Goal: Communication & Community: Share content

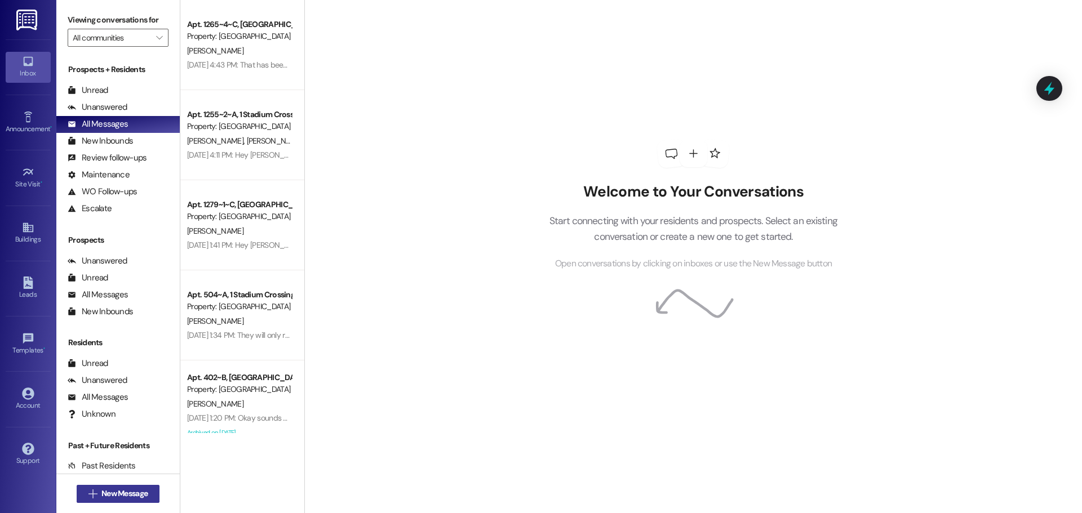
click at [99, 496] on span "New Message" at bounding box center [124, 494] width 51 height 12
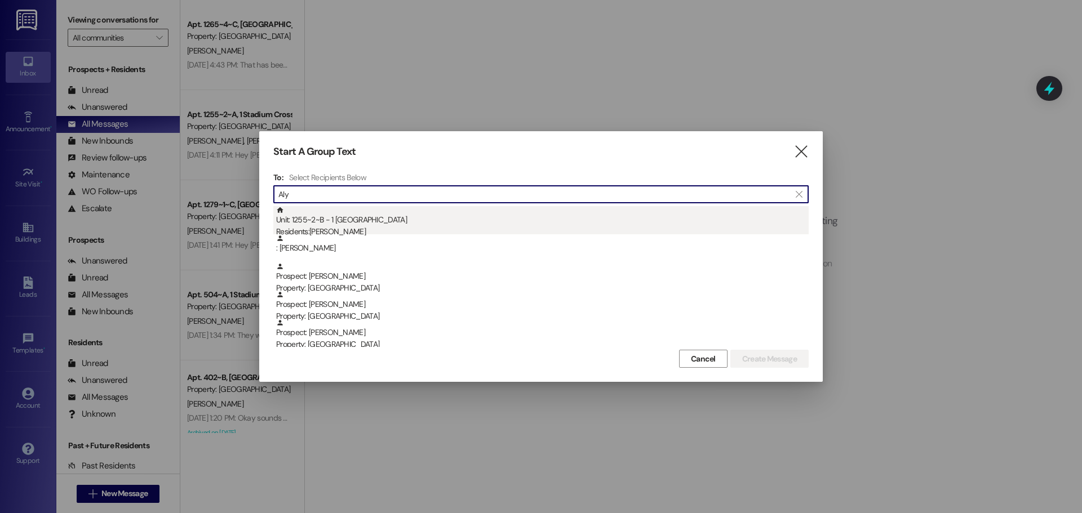
type input "Aly"
click at [338, 230] on div "Residents: [PERSON_NAME]" at bounding box center [542, 232] width 532 height 12
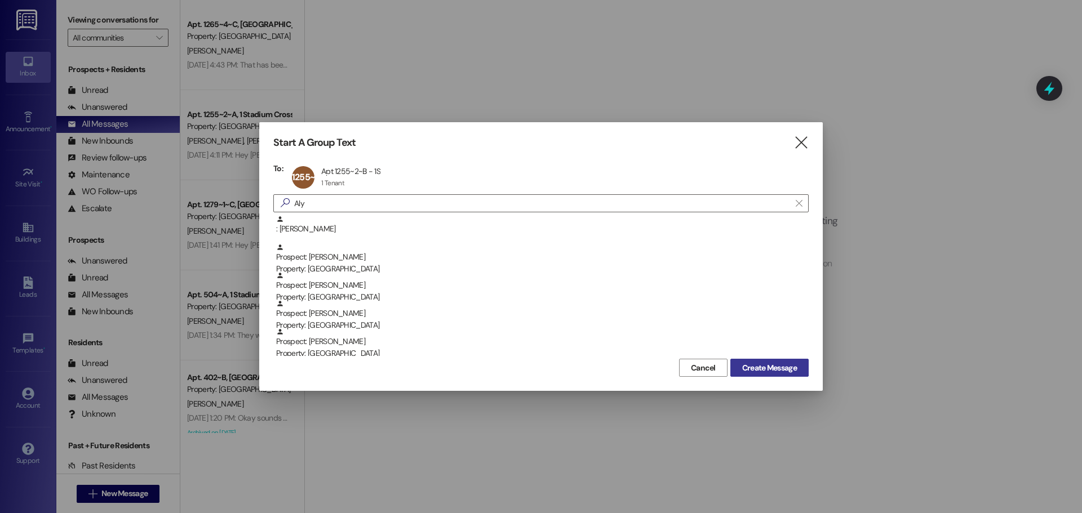
click at [762, 369] on span "Create Message" at bounding box center [769, 368] width 55 height 12
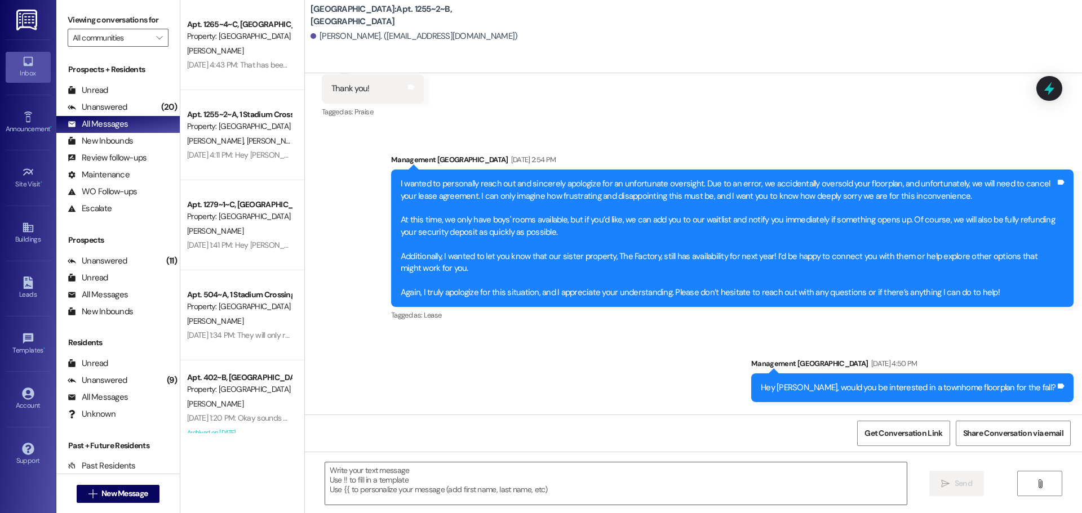
scroll to position [1944, 0]
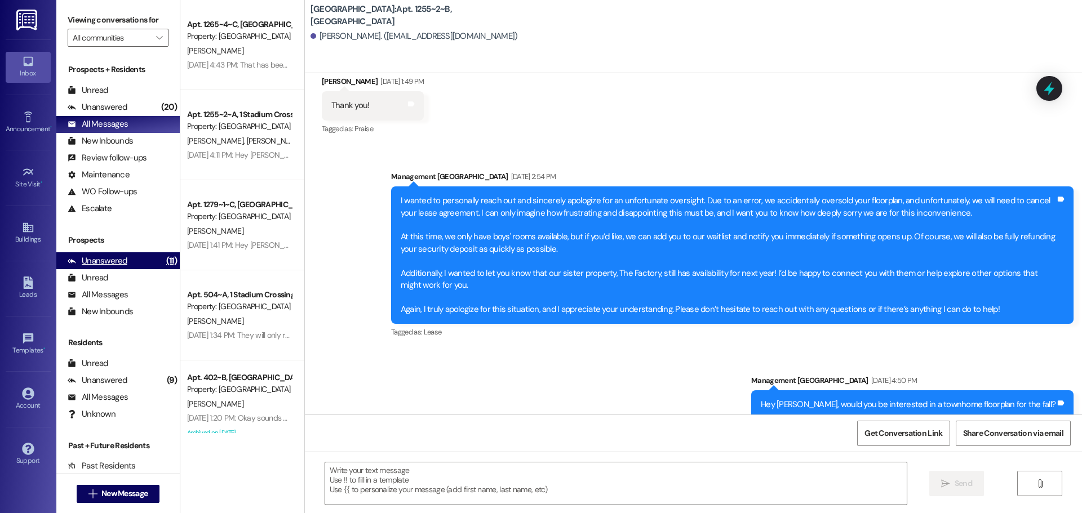
click at [96, 256] on div "Unanswered" at bounding box center [98, 261] width 60 height 12
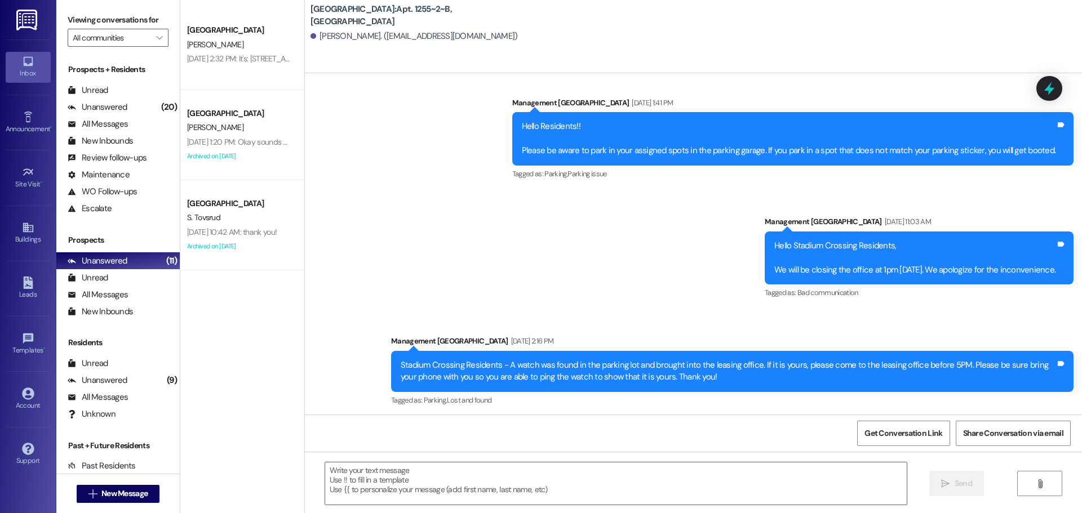
scroll to position [4773, 0]
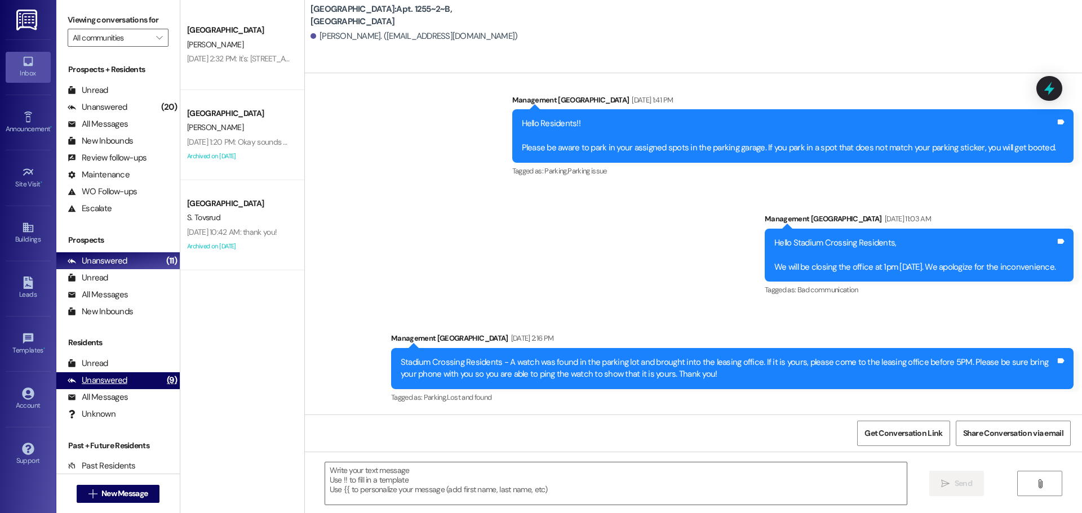
click at [102, 384] on div "Unanswered" at bounding box center [98, 381] width 60 height 12
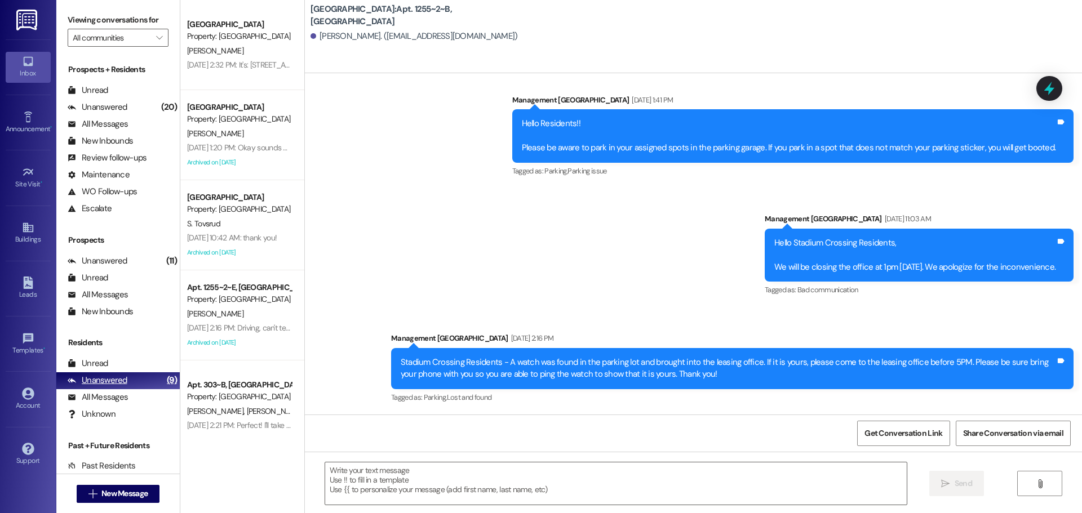
click at [110, 379] on div "Unanswered" at bounding box center [98, 381] width 60 height 12
click at [82, 362] on div "Unread" at bounding box center [88, 364] width 41 height 12
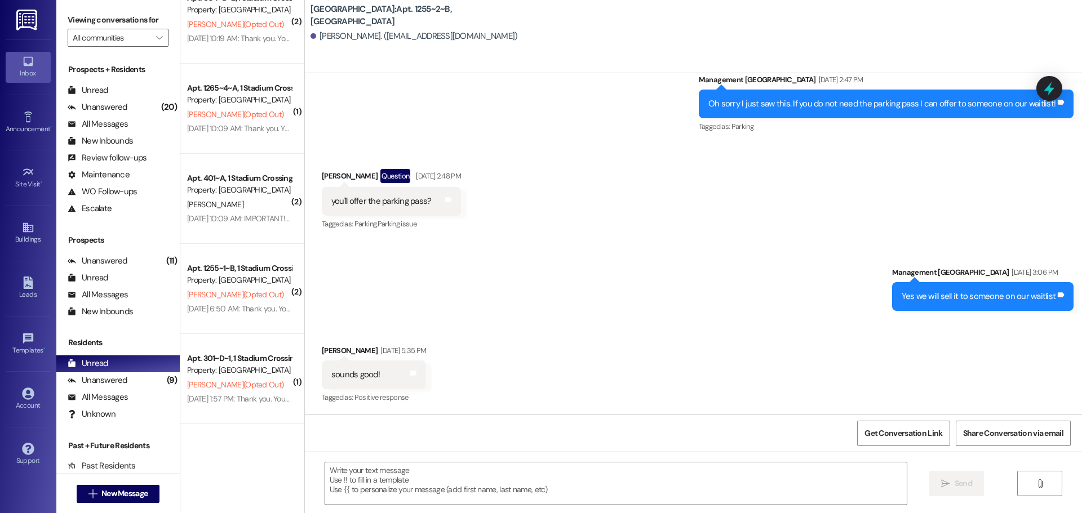
scroll to position [394, 0]
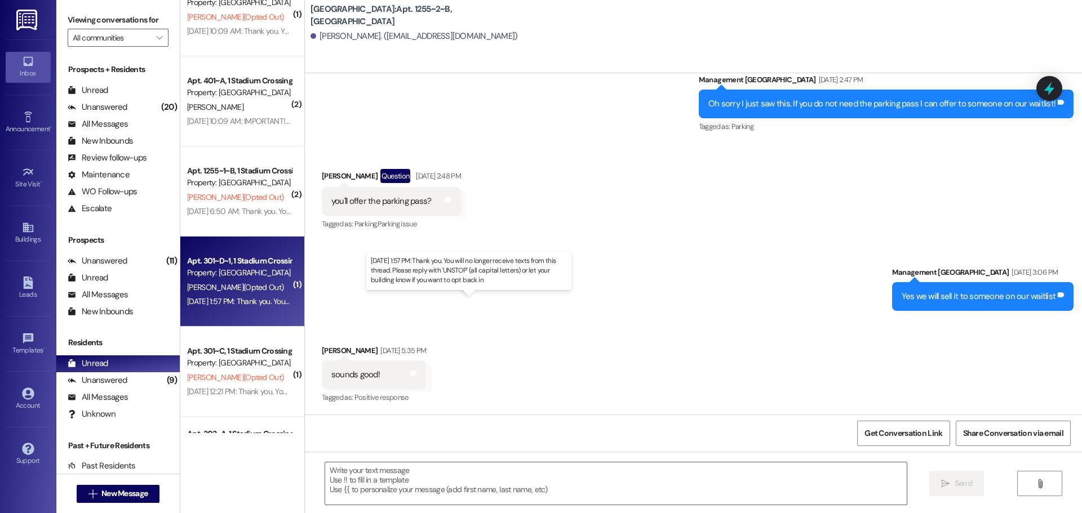
click at [232, 297] on div "[DATE] 1:57 PM: Thank you. You will no longer receive texts from this thread. P…" at bounding box center [463, 301] width 553 height 10
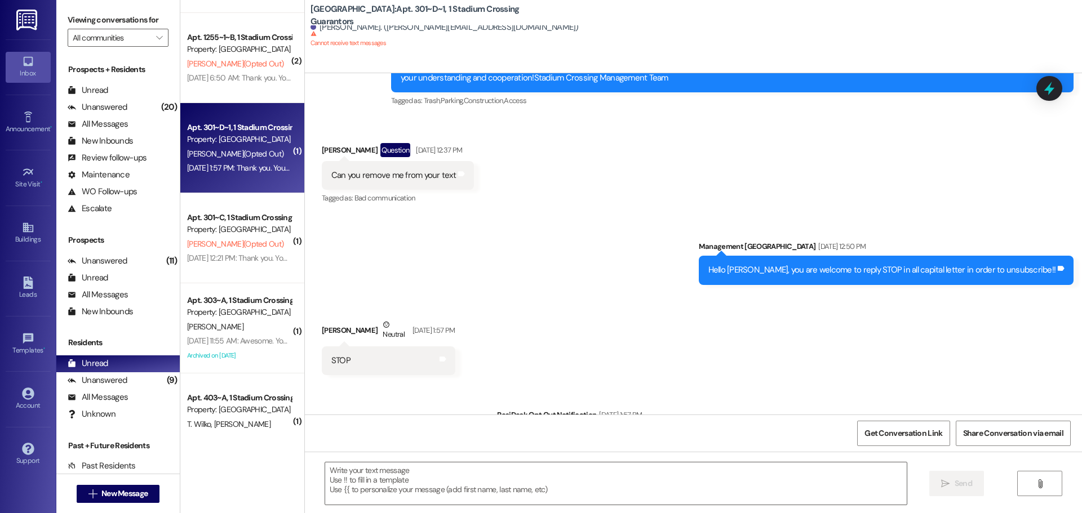
scroll to position [563, 0]
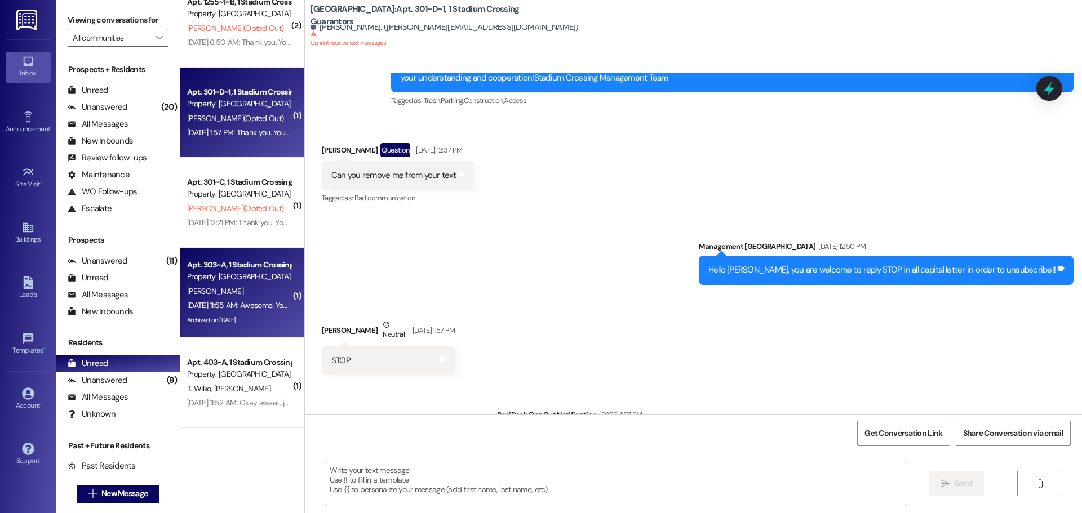
click at [234, 297] on div "[PERSON_NAME]" at bounding box center [239, 291] width 106 height 14
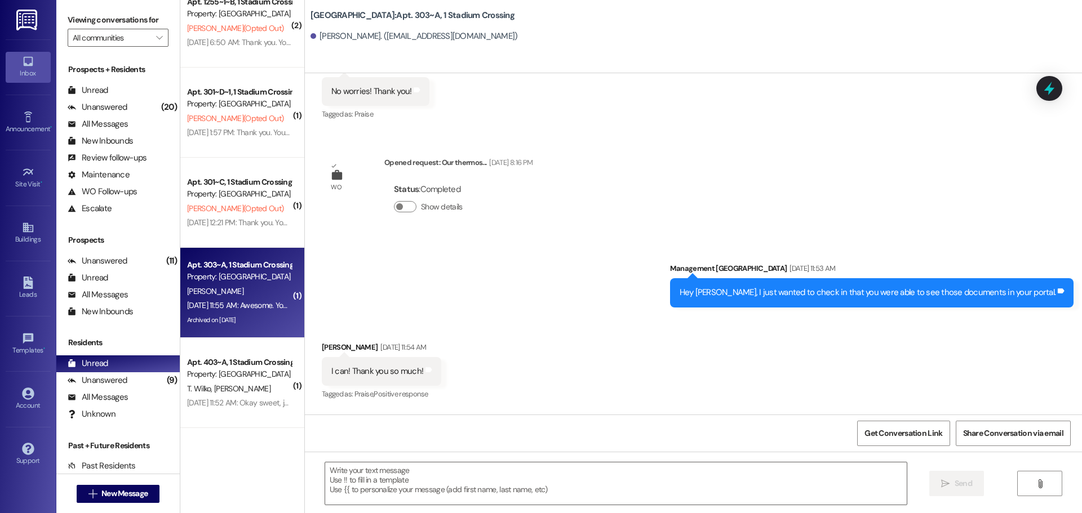
scroll to position [4447, 0]
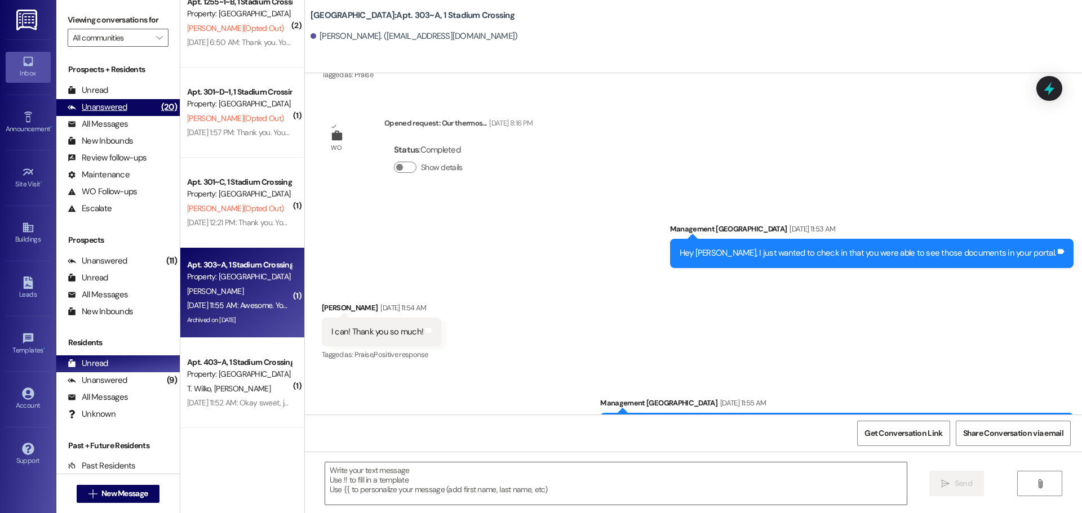
click at [98, 112] on div "Unanswered" at bounding box center [98, 107] width 60 height 12
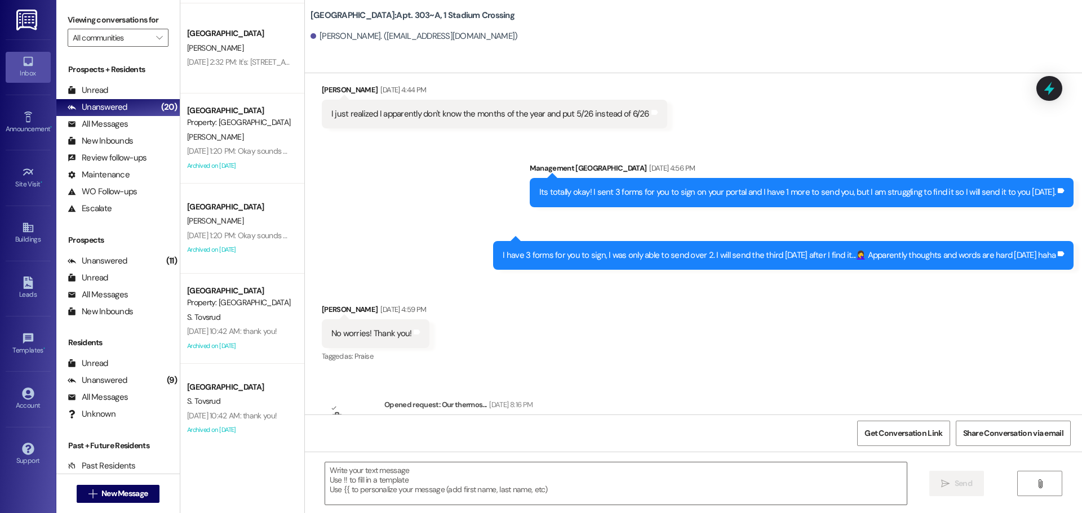
scroll to position [0, 0]
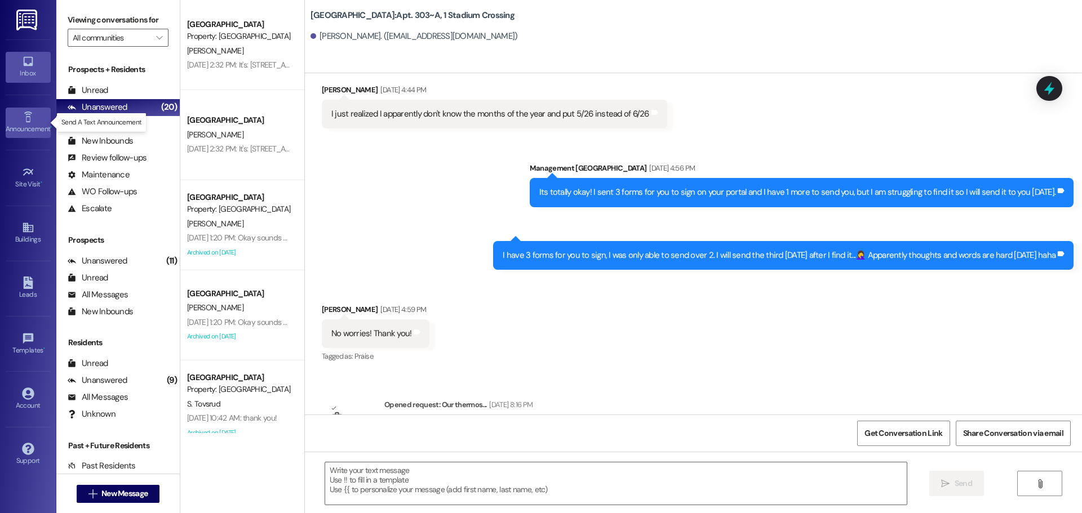
click at [33, 112] on icon at bounding box center [28, 117] width 12 height 12
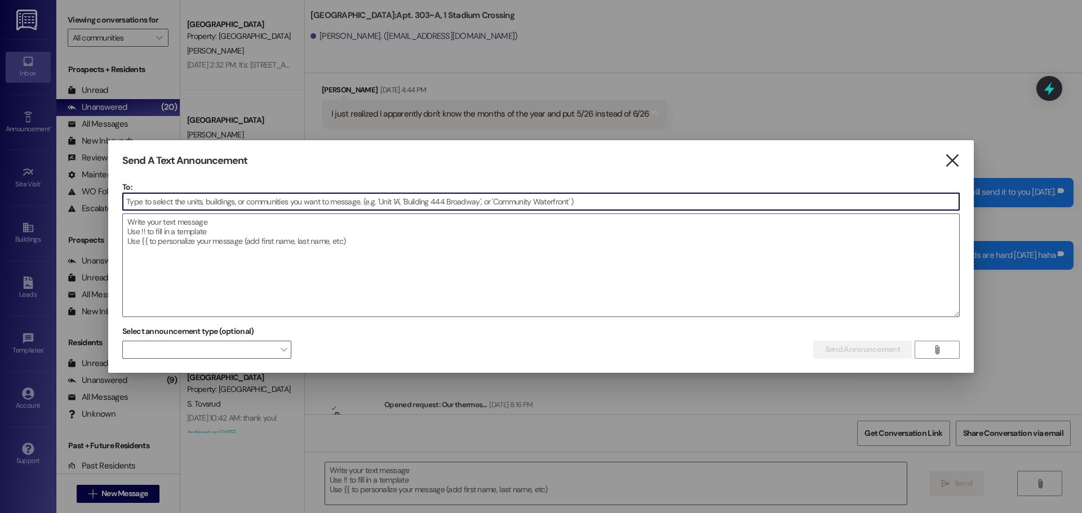
click at [947, 163] on icon "" at bounding box center [951, 161] width 15 height 12
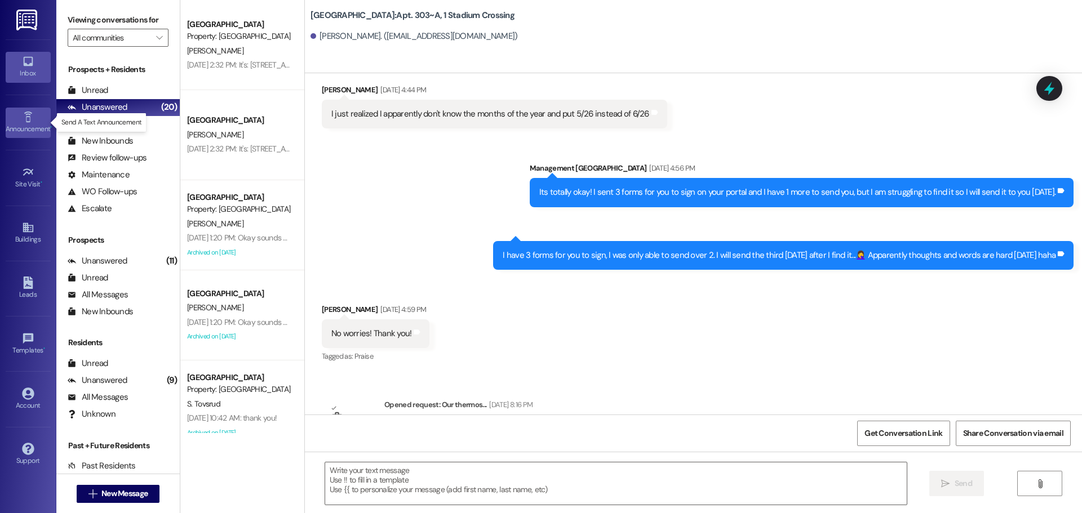
click at [41, 116] on link "Announcement •" at bounding box center [28, 123] width 45 height 30
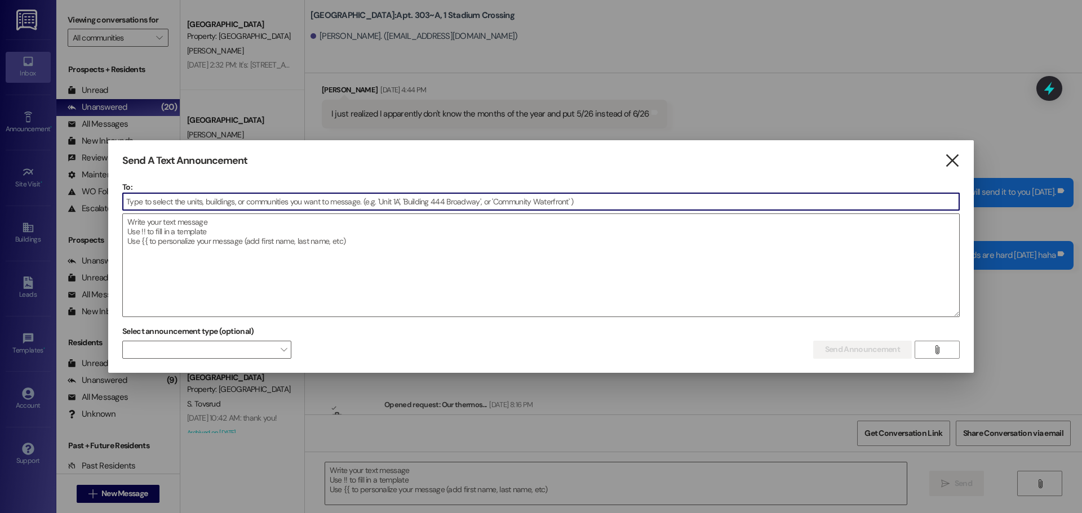
click at [947, 155] on icon "" at bounding box center [951, 161] width 15 height 12
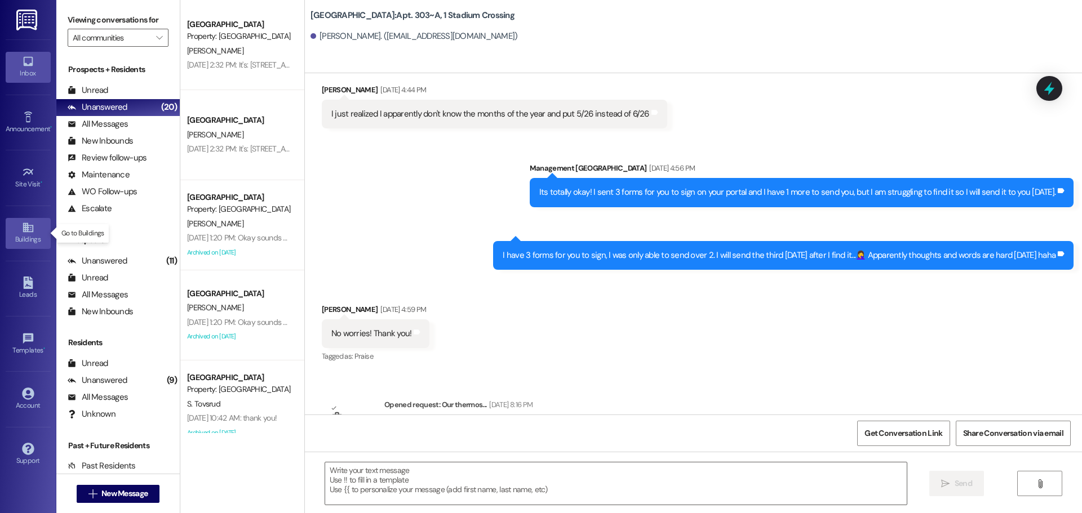
click at [11, 230] on link "Buildings" at bounding box center [28, 233] width 45 height 30
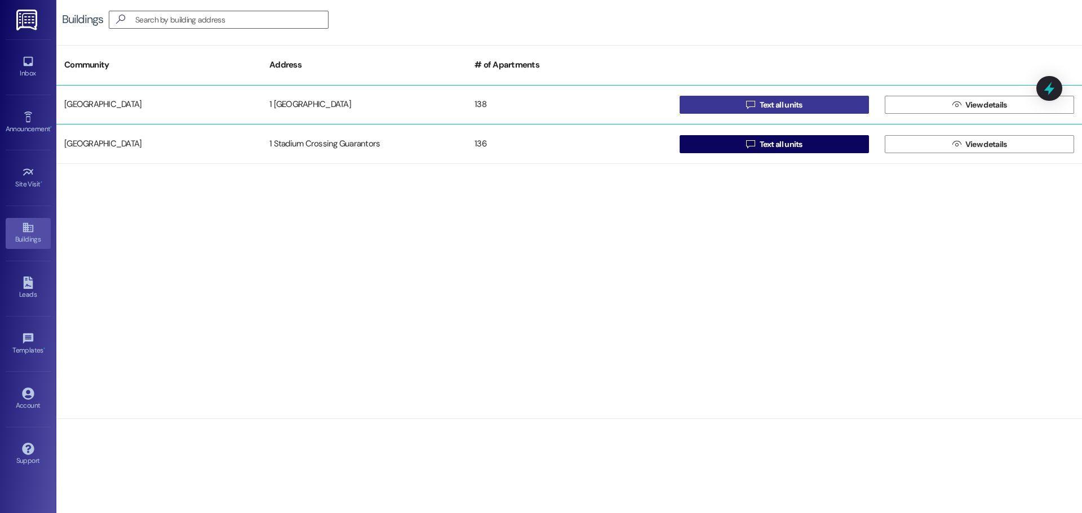
click at [745, 105] on span " Text all units" at bounding box center [774, 104] width 61 height 17
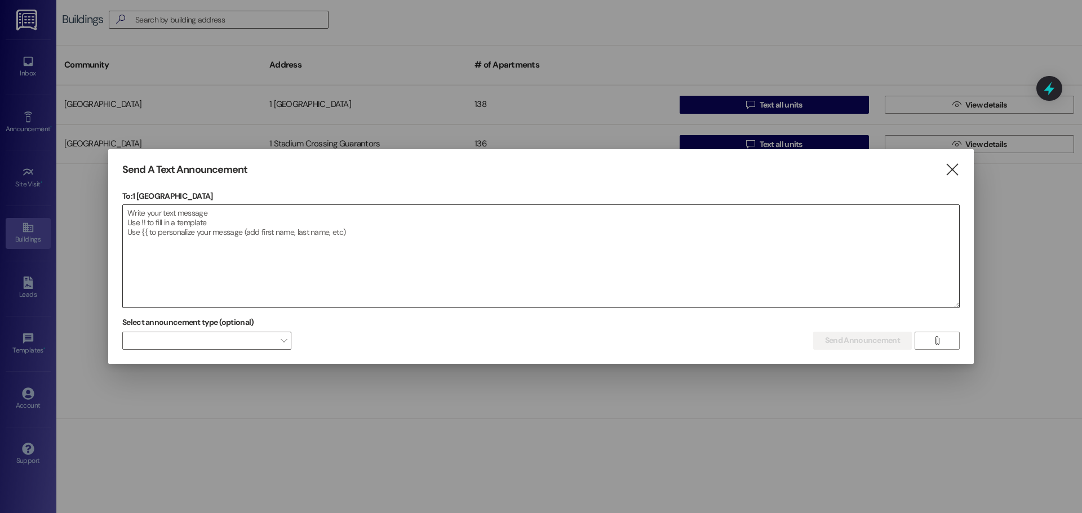
click at [200, 210] on textarea at bounding box center [541, 256] width 836 height 103
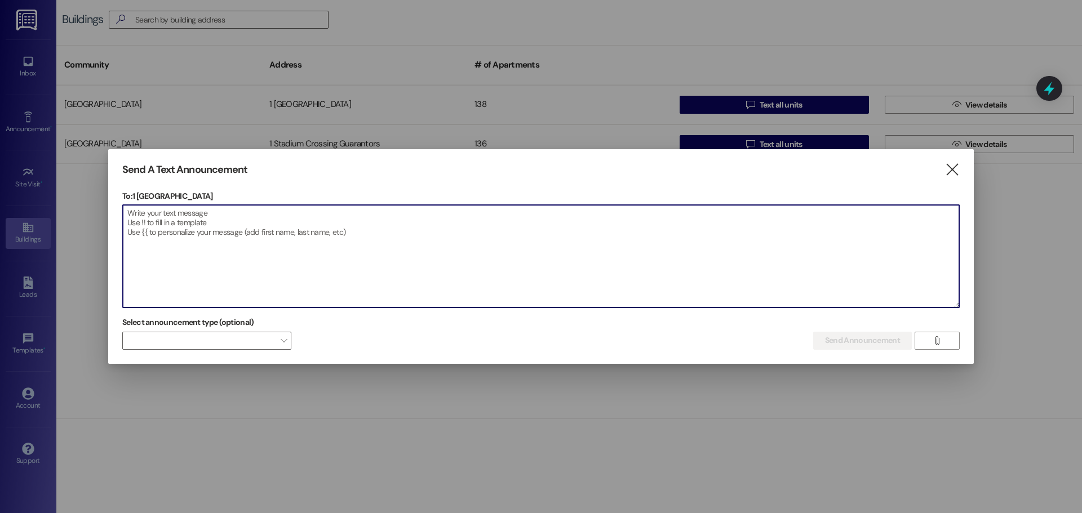
paste textarea "Hi! Just a heads-up: the [GEOGRAPHIC_DATA] office will be closed [DATE] (9/23) …"
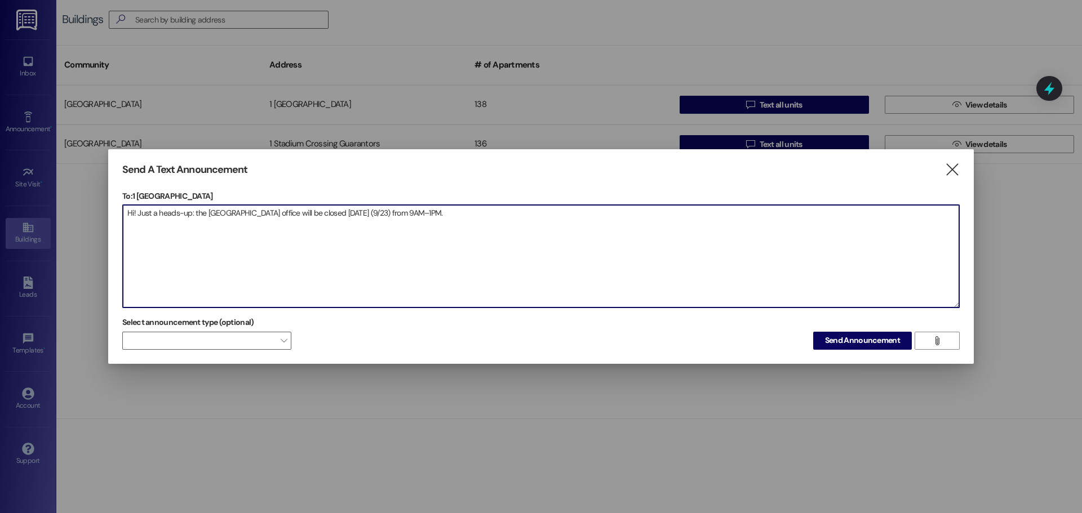
click at [266, 211] on textarea "Hi! Just a heads-up: the [GEOGRAPHIC_DATA] office will be closed [DATE] (9/23) …" at bounding box center [541, 256] width 836 height 103
click at [497, 217] on textarea "Hi! Just a heads-up: the Stadium Crossing leasing office will be closed [DATE] …" at bounding box center [541, 256] width 836 height 103
paste textarea "We appreciate your understanding and apologize for any inconvenience this may c…"
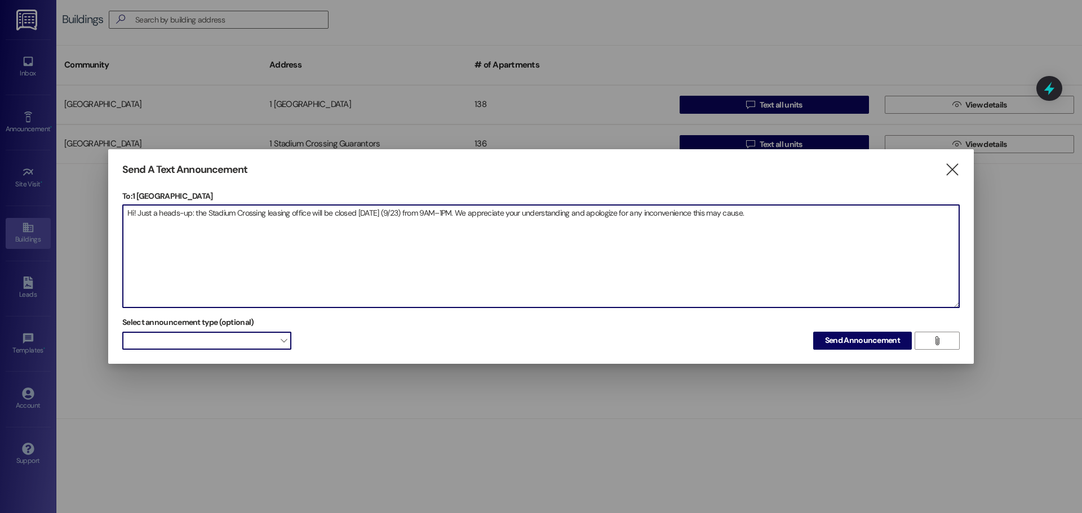
click at [266, 334] on span at bounding box center [206, 341] width 169 height 18
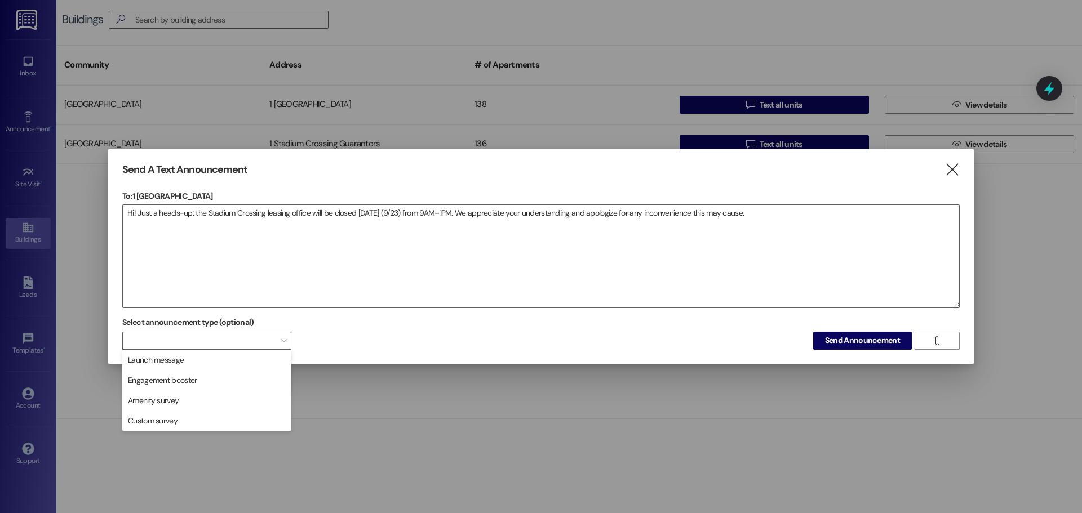
click at [464, 333] on div "Select announcement type (optional)  Send Announcement " at bounding box center [540, 331] width 837 height 35
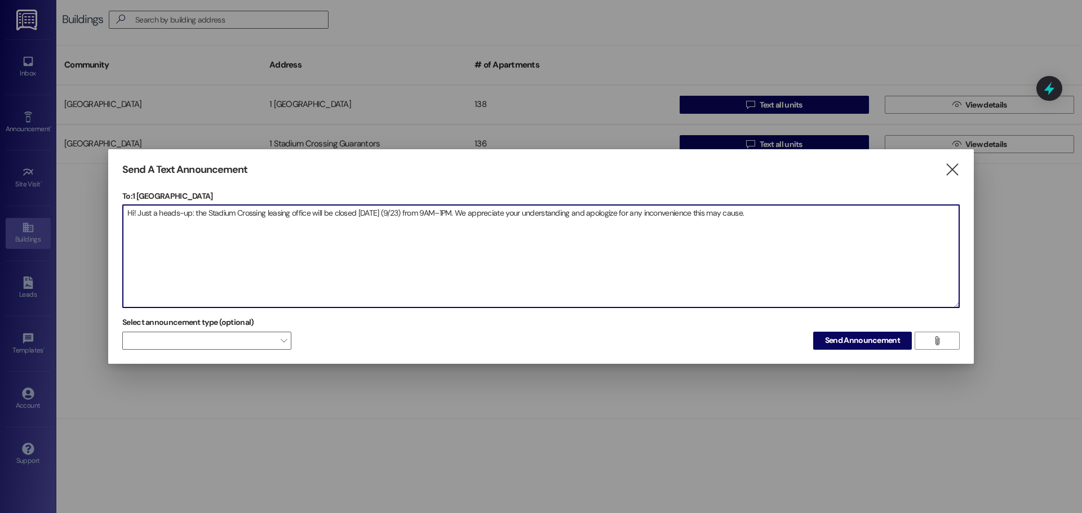
click at [156, 210] on textarea "Hi! Just a heads-up: the Stadium Crossing leasing office will be closed [DATE] …" at bounding box center [541, 256] width 836 height 103
click at [133, 210] on textarea "Hi! Just a reminder and heads-up: the Stadium Crossing leasing office will be c…" at bounding box center [541, 256] width 836 height 103
drag, startPoint x: 277, startPoint y: 213, endPoint x: 233, endPoint y: 210, distance: 44.1
click at [233, 210] on textarea "Hi Stadium Crossing Fam! Just a reminder and heads-up: the Stadium Crossing lea…" at bounding box center [541, 256] width 836 height 103
click at [265, 216] on textarea "Hi Stadium Crossing Fam! Just a heads-up: the Stadium Crossing leasing office w…" at bounding box center [541, 256] width 836 height 103
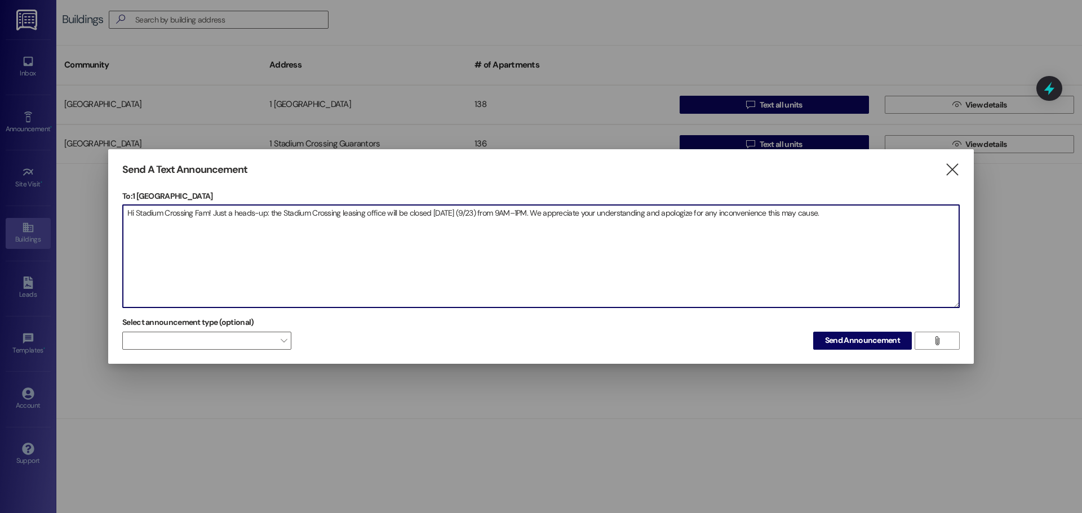
drag, startPoint x: 213, startPoint y: 215, endPoint x: 266, endPoint y: 209, distance: 53.2
click at [266, 209] on textarea "Hi Stadium Crossing Fam! Just a heads-up: the Stadium Crossing leasing office w…" at bounding box center [541, 256] width 836 height 103
click at [483, 215] on textarea "Hi Stadium Crossing Fam! I just wanted to give you a heads up that the Stadium …" at bounding box center [541, 256] width 836 height 103
drag, startPoint x: 415, startPoint y: 214, endPoint x: 359, endPoint y: 222, distance: 57.0
click at [359, 222] on textarea "Hi Stadium Crossing Fam! I just wanted to give you a heads up that the Stadium …" at bounding box center [541, 256] width 836 height 103
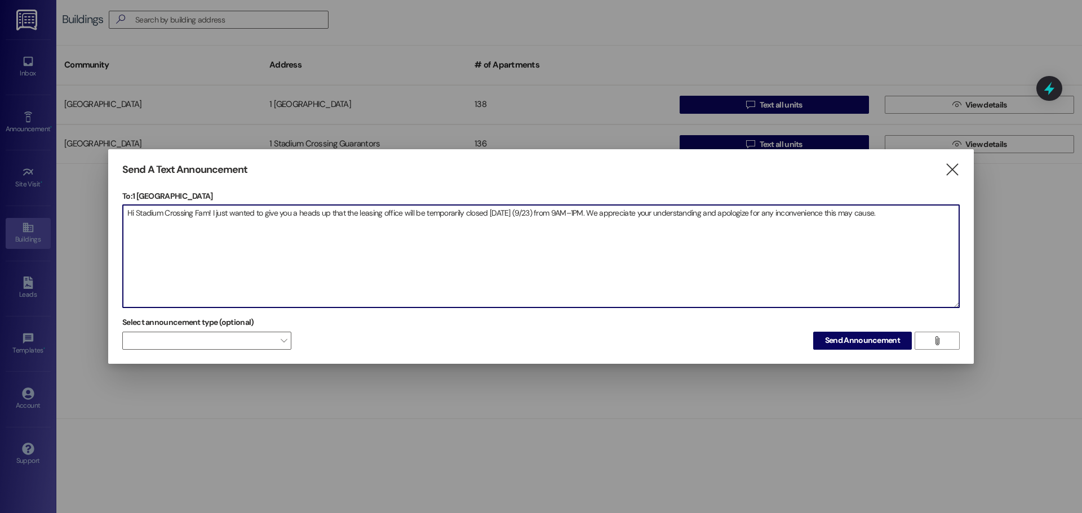
click at [450, 209] on textarea "Hi Stadium Crossing Fam! I just wanted to give you a heads up that the leasing …" at bounding box center [541, 256] width 836 height 103
click at [446, 214] on textarea "Hi Stadium Crossing Fam! I just wanted to give you a heads up that the leasing …" at bounding box center [541, 256] width 836 height 103
click at [505, 215] on textarea "Hi Stadium Crossing Fam! I just wanted to give you a heads up that the leasing …" at bounding box center [541, 256] width 836 height 103
paste textarea "temporarily"
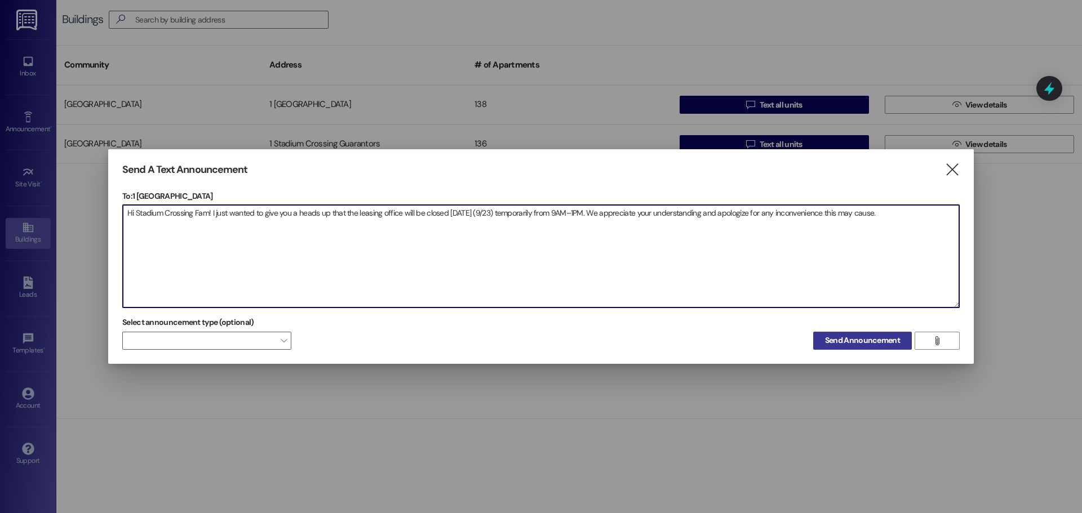
type textarea "Hi Stadium Crossing Fam! I just wanted to give you a heads up that the leasing …"
click at [891, 336] on span "Send Announcement" at bounding box center [862, 341] width 75 height 12
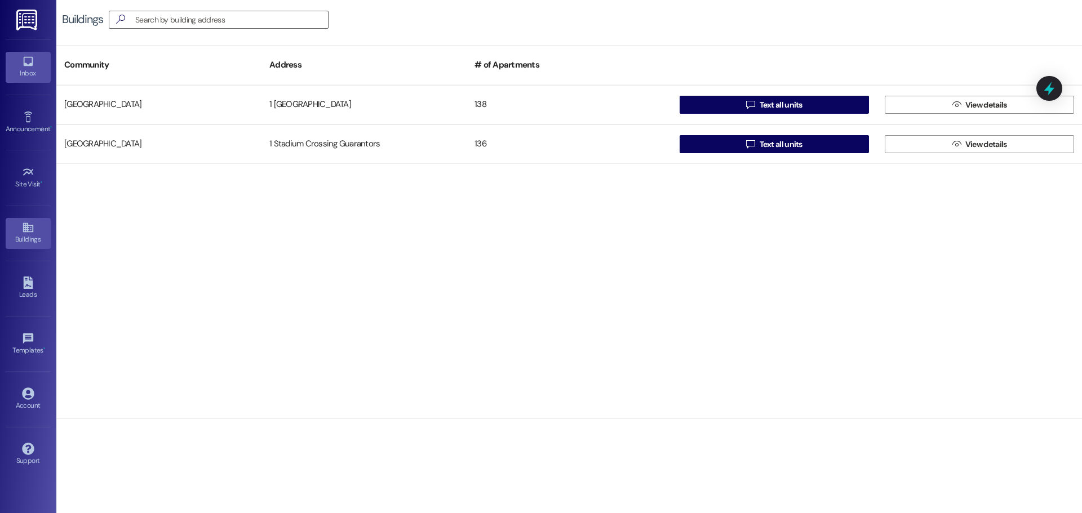
click at [20, 69] on div "Inbox" at bounding box center [28, 73] width 56 height 11
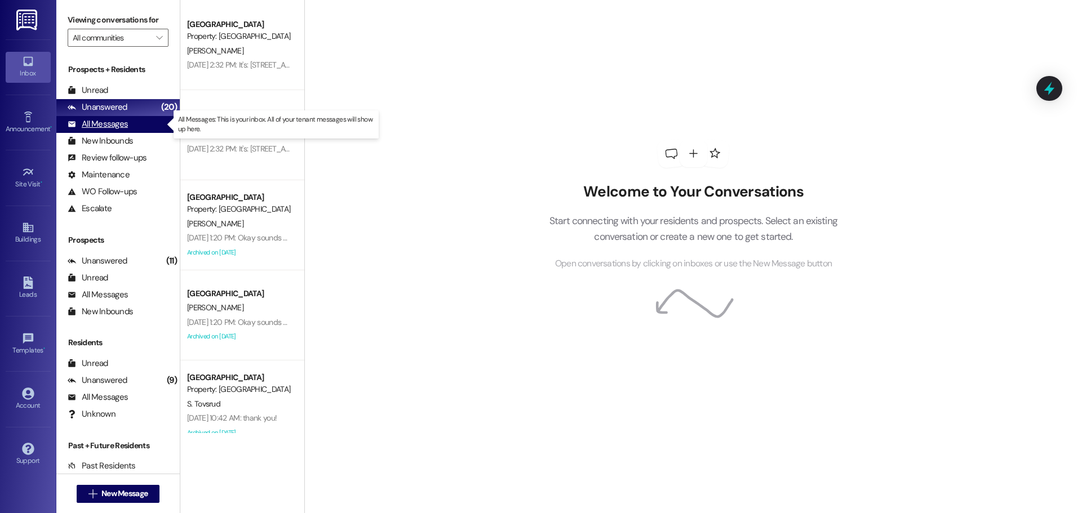
click at [99, 125] on div "All Messages" at bounding box center [98, 124] width 60 height 12
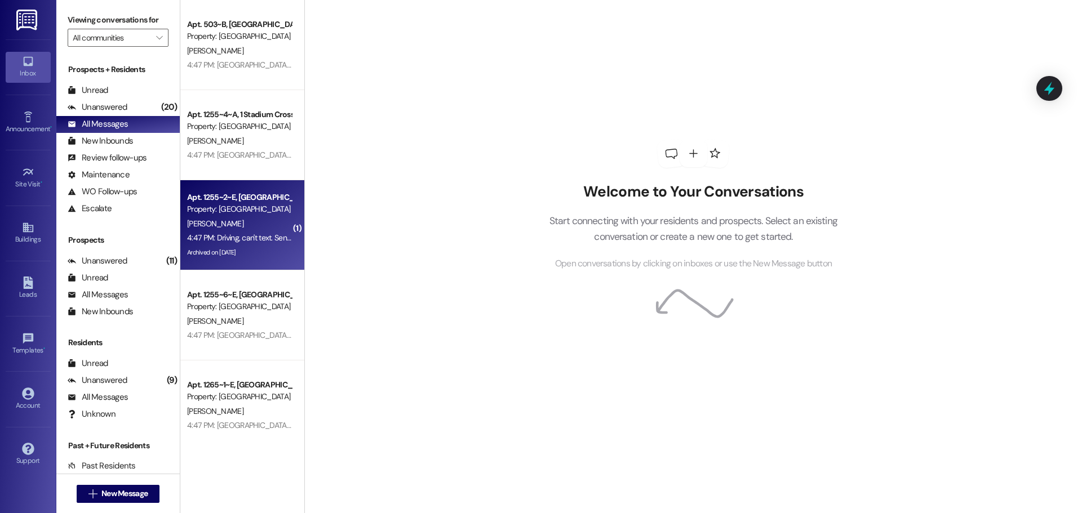
click at [220, 237] on div "4:47 PM: Driving, can't text. Sent from MY SENTRA 4:47 PM: Driving, can't text.…" at bounding box center [267, 238] width 160 height 10
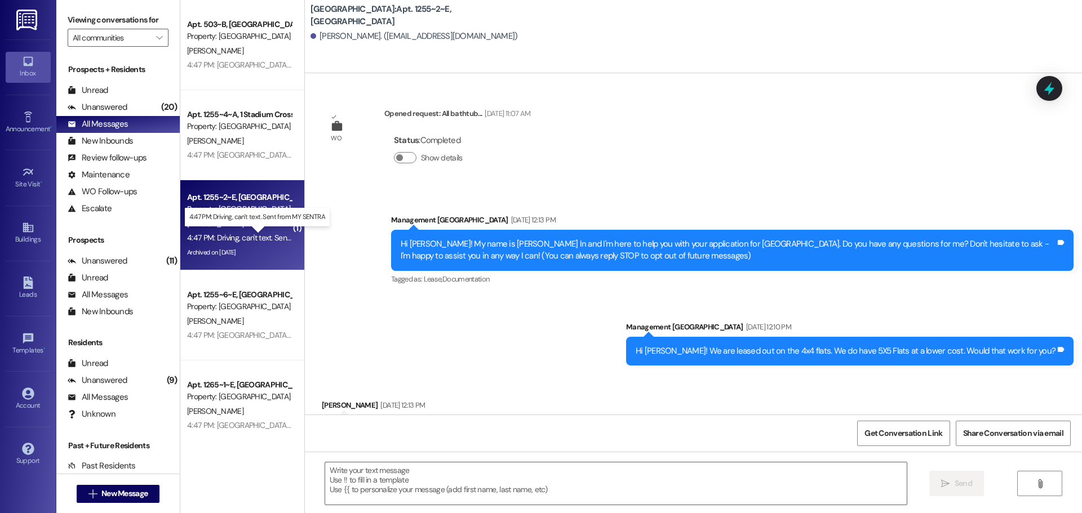
scroll to position [13671, 0]
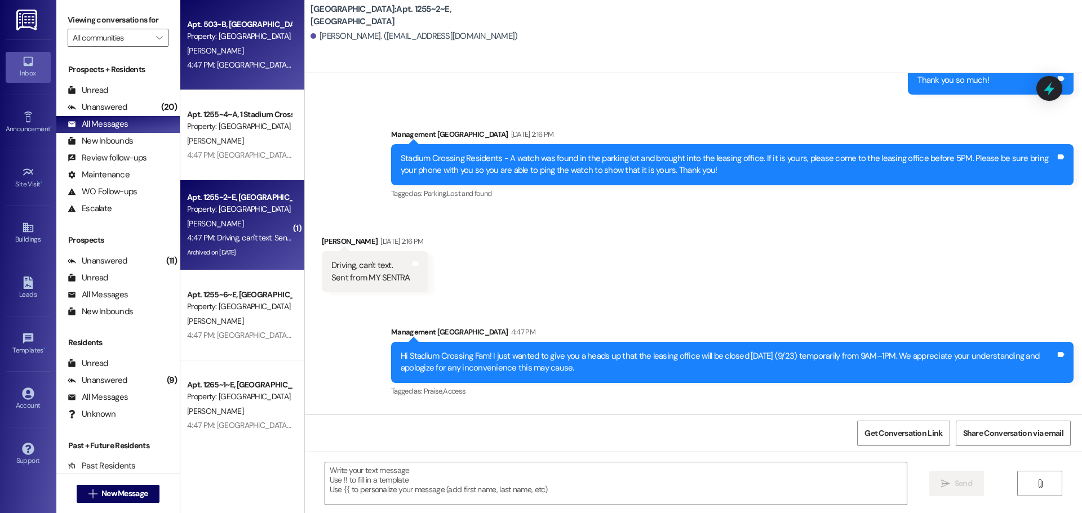
click at [206, 41] on div "Property: [GEOGRAPHIC_DATA]" at bounding box center [239, 36] width 104 height 12
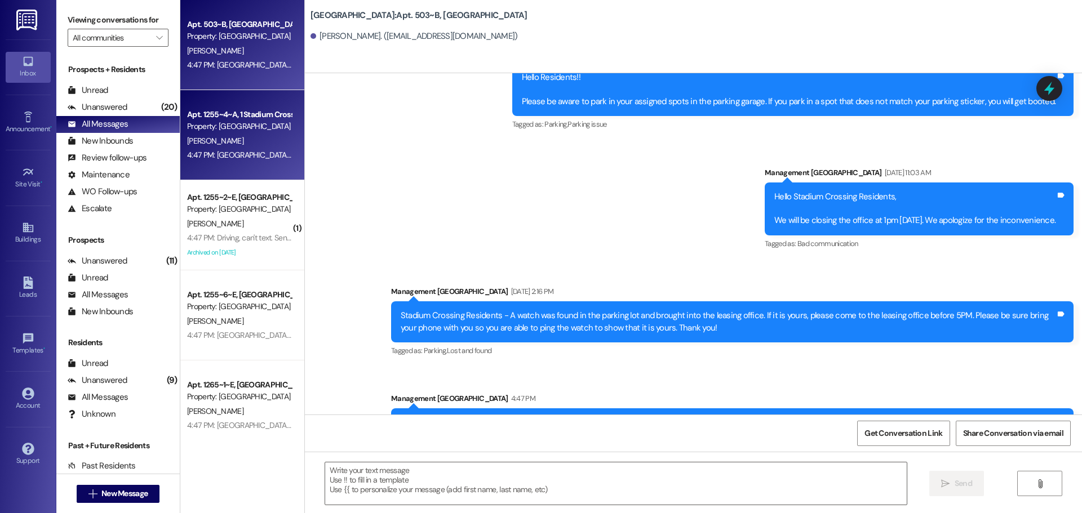
scroll to position [9182, 0]
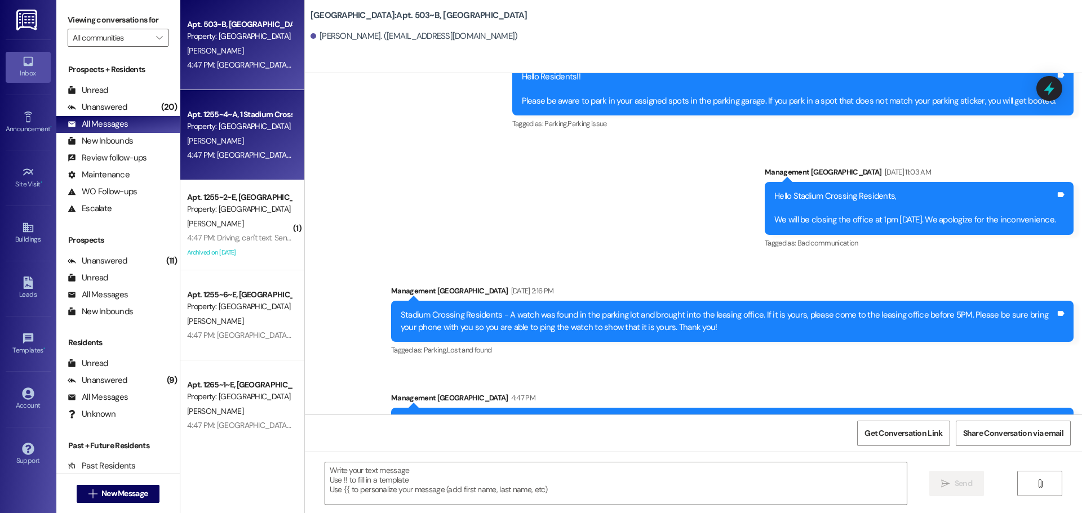
click at [199, 163] on div "Apt. 1255~4~A, 1 Stadium Crossing Property: [GEOGRAPHIC_DATA] [PERSON_NAME] 4:4…" at bounding box center [242, 135] width 124 height 90
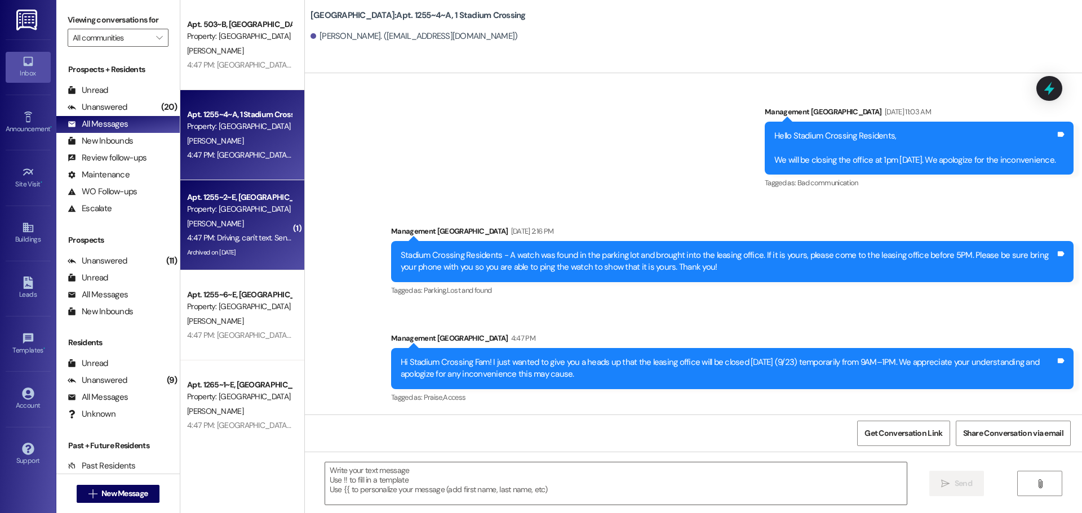
scroll to position [1203, 0]
click at [212, 230] on div "[PERSON_NAME]" at bounding box center [239, 224] width 106 height 14
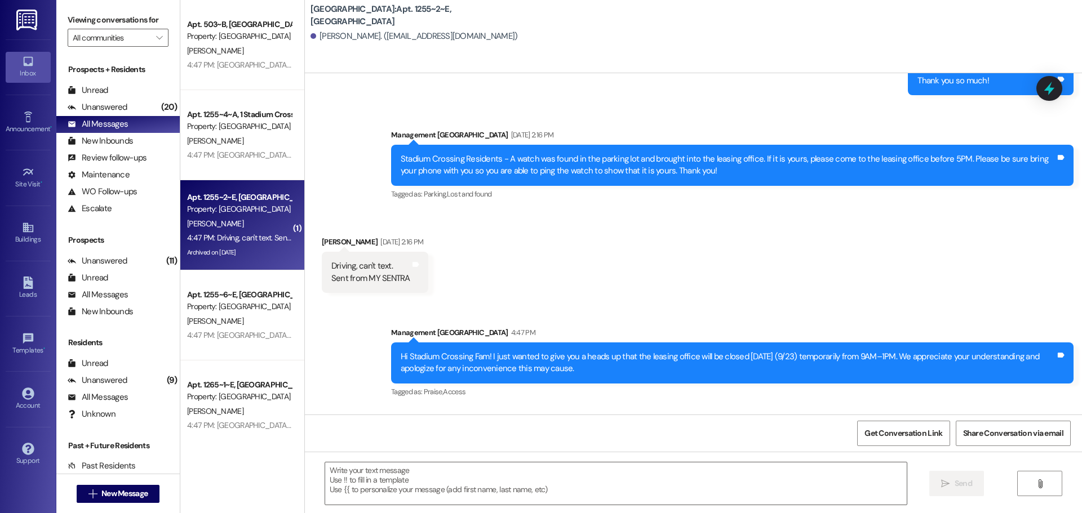
scroll to position [13671, 0]
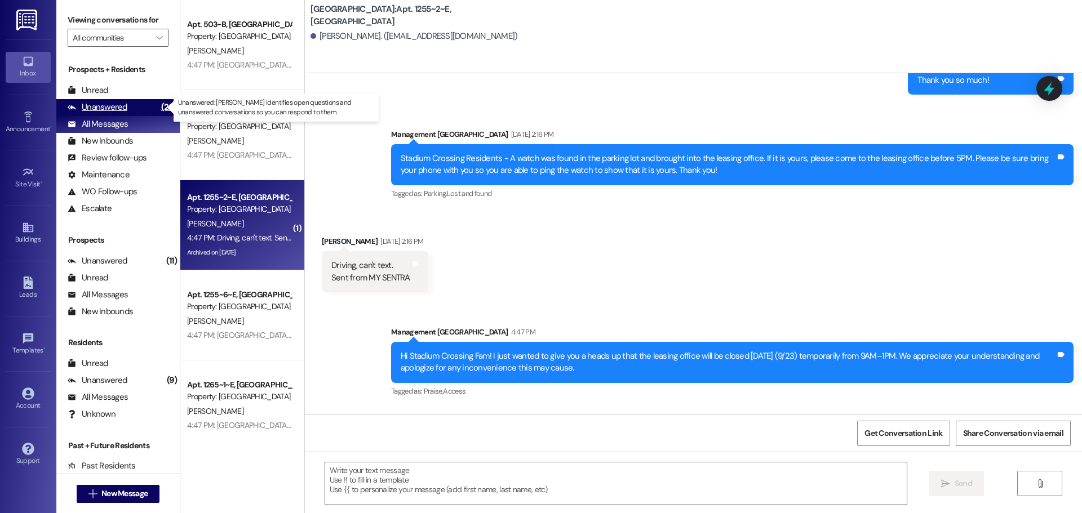
click at [94, 105] on div "Unanswered" at bounding box center [98, 107] width 60 height 12
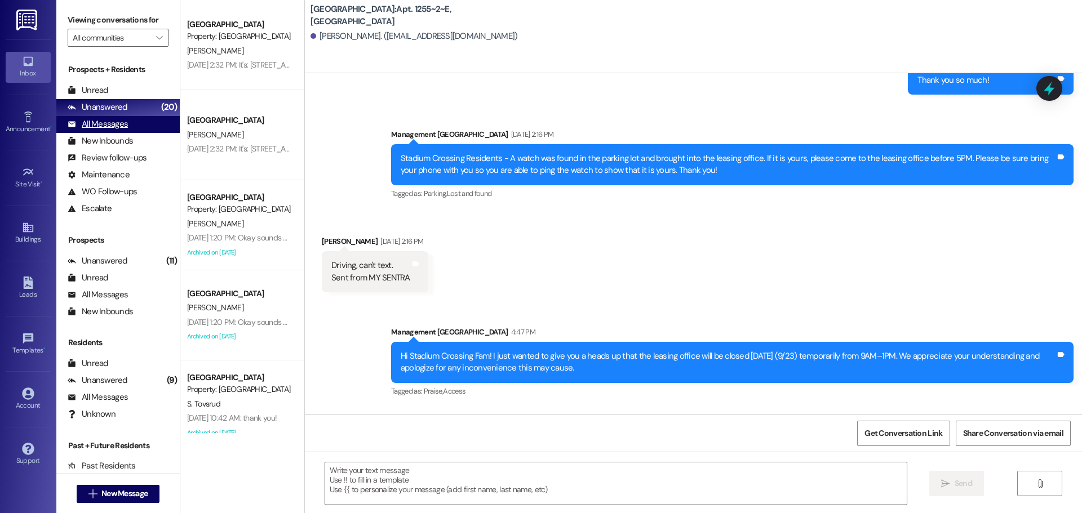
click at [90, 126] on div "All Messages" at bounding box center [98, 124] width 60 height 12
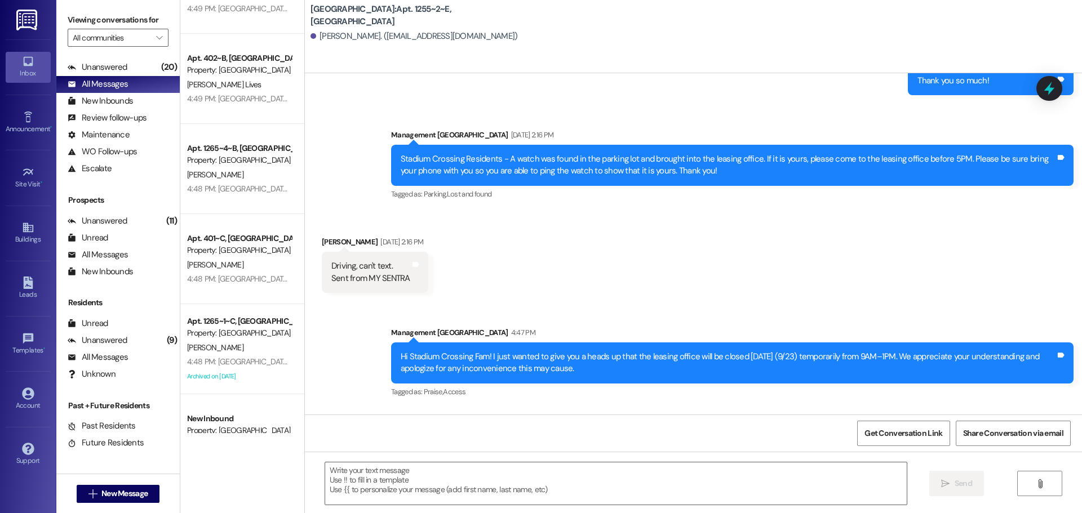
scroll to position [4163, 0]
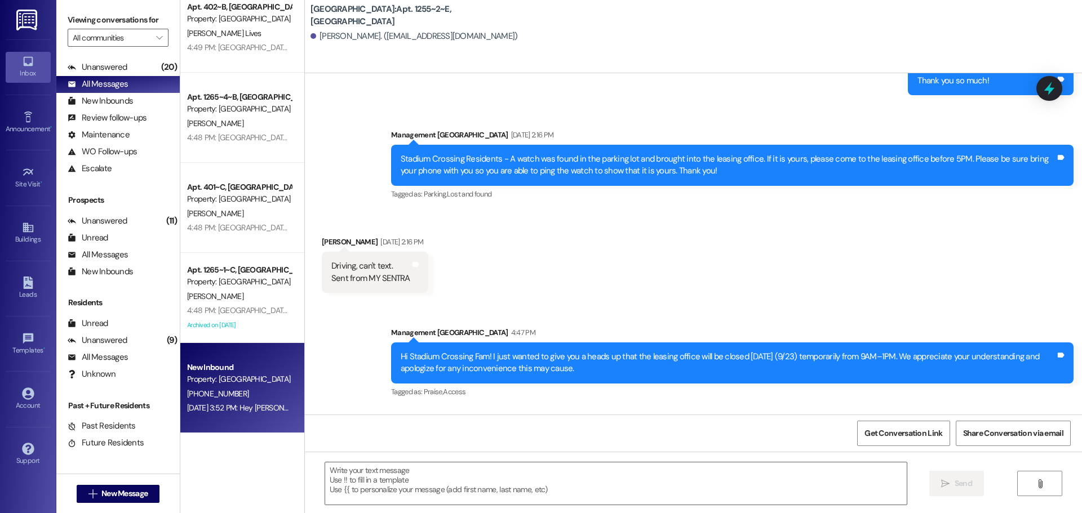
click at [257, 392] on div "[PHONE_NUMBER]" at bounding box center [239, 394] width 106 height 14
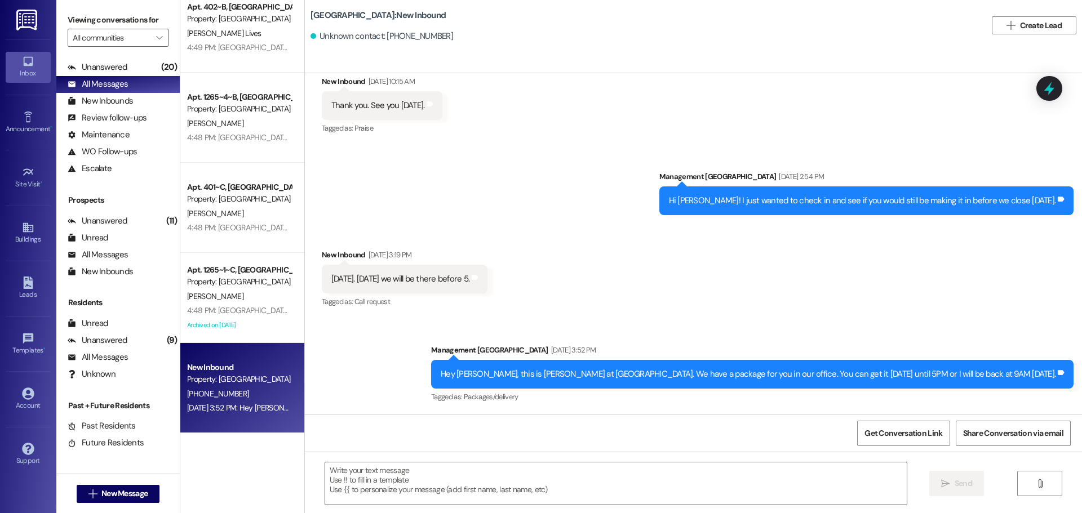
scroll to position [5052, 0]
click at [106, 84] on div "All Messages" at bounding box center [98, 84] width 60 height 12
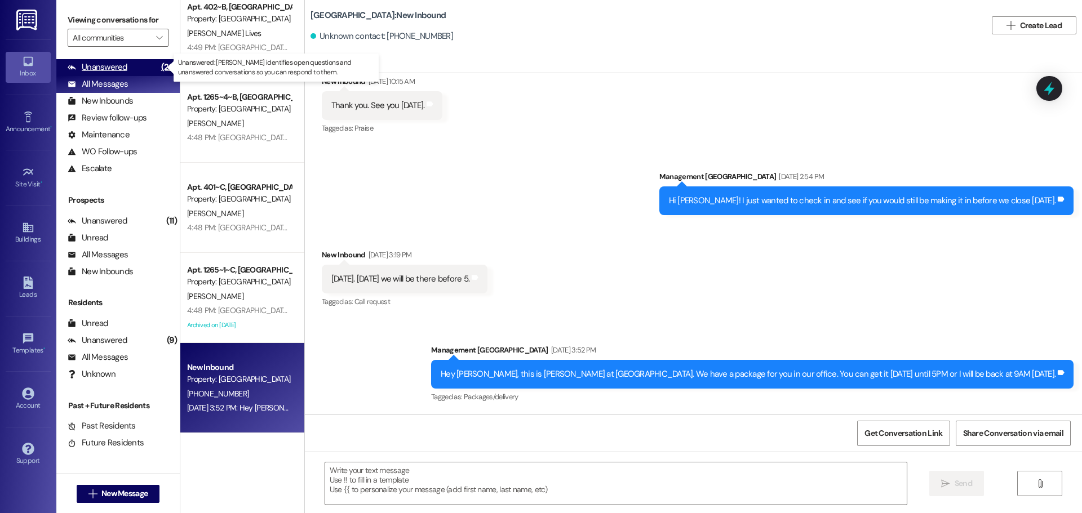
click at [118, 60] on div "Unanswered (20)" at bounding box center [117, 67] width 123 height 17
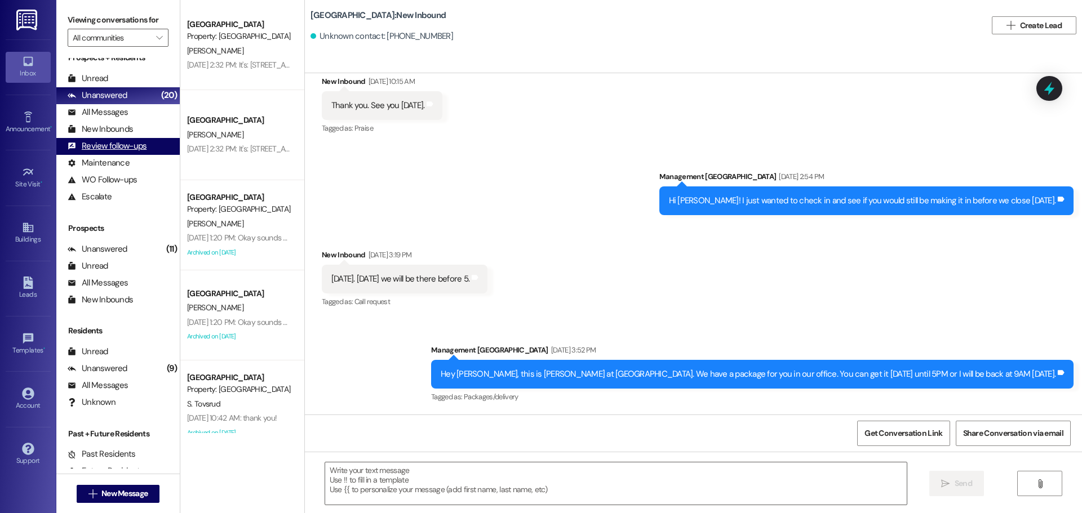
scroll to position [0, 0]
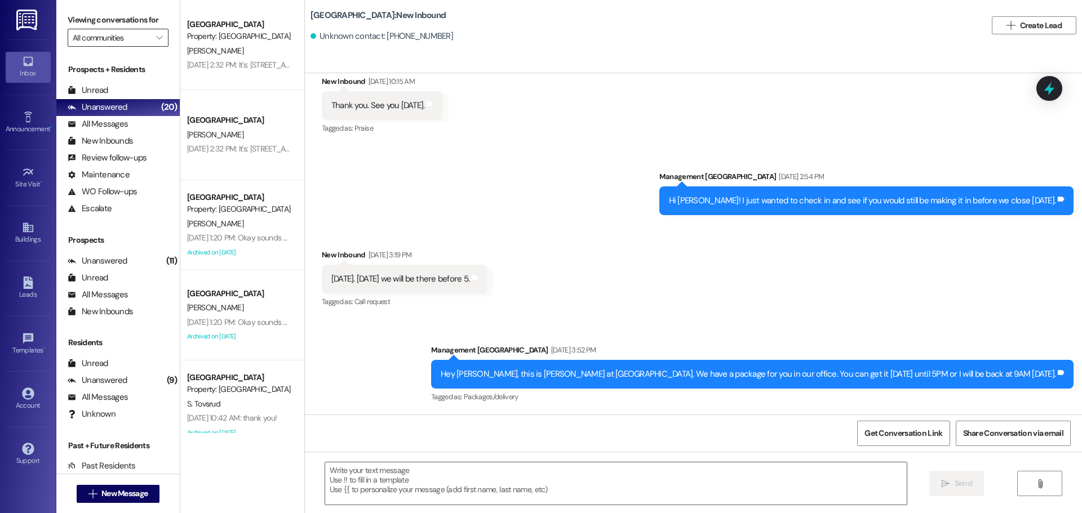
click at [127, 37] on input "All communities" at bounding box center [112, 38] width 78 height 18
click at [123, 74] on span "[GEOGRAPHIC_DATA]" at bounding box center [109, 77] width 72 height 11
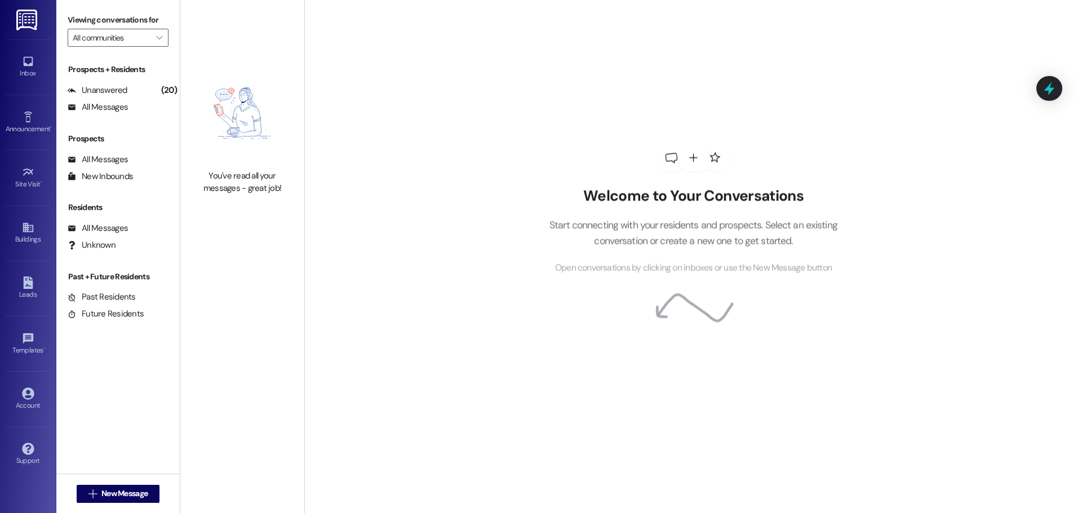
type input "[GEOGRAPHIC_DATA]"
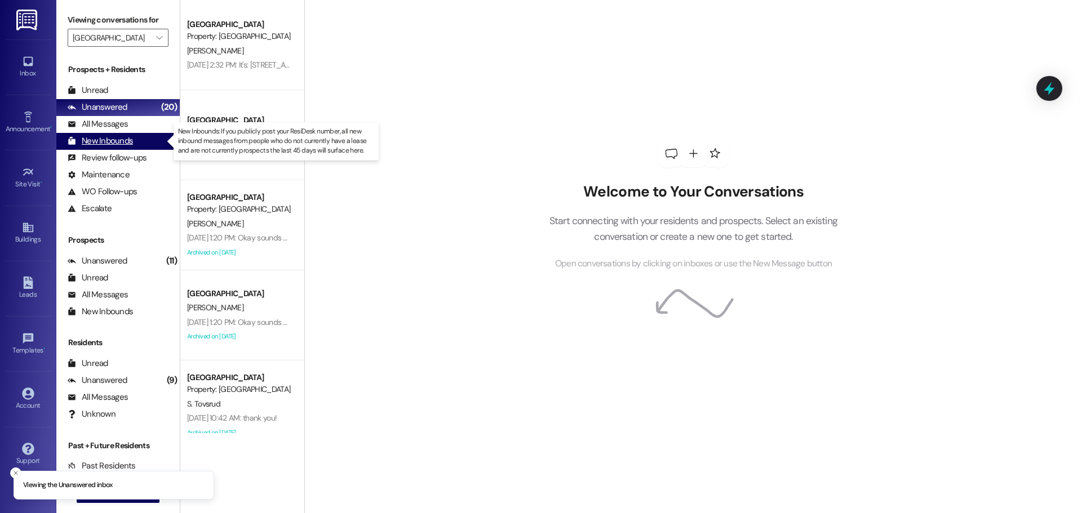
click at [104, 138] on div "New Inbounds" at bounding box center [100, 141] width 65 height 12
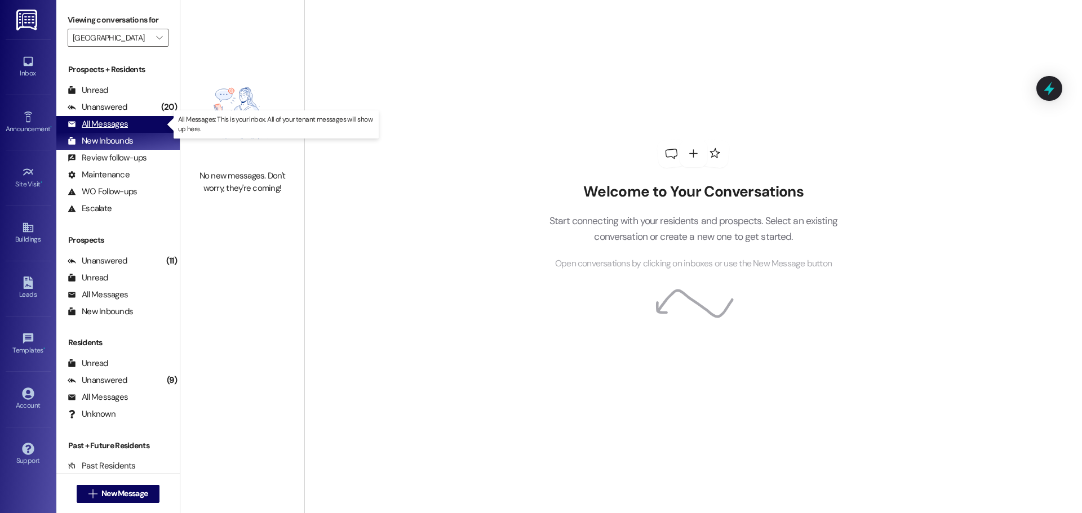
click at [106, 122] on div "All Messages" at bounding box center [98, 124] width 60 height 12
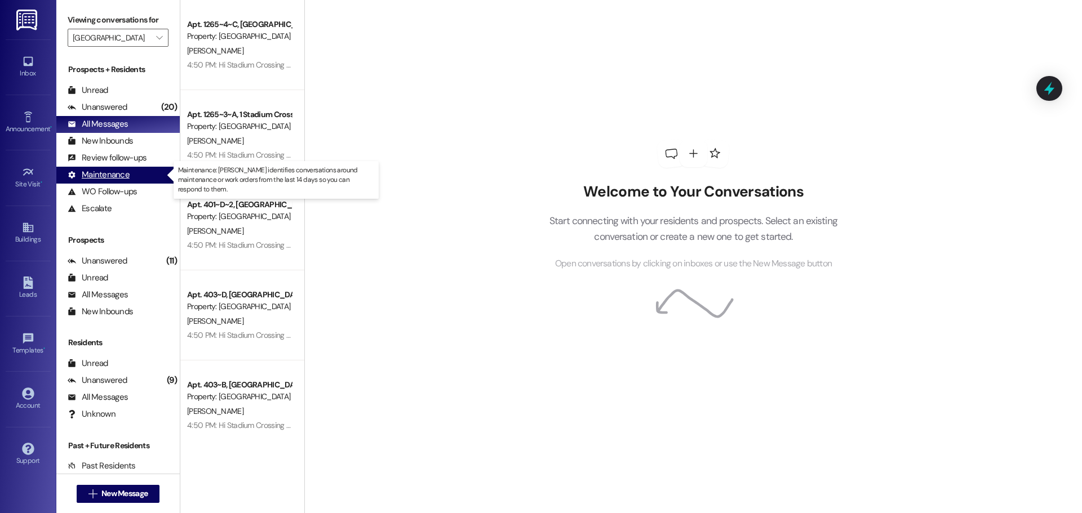
click at [96, 172] on div "Maintenance" at bounding box center [99, 175] width 62 height 12
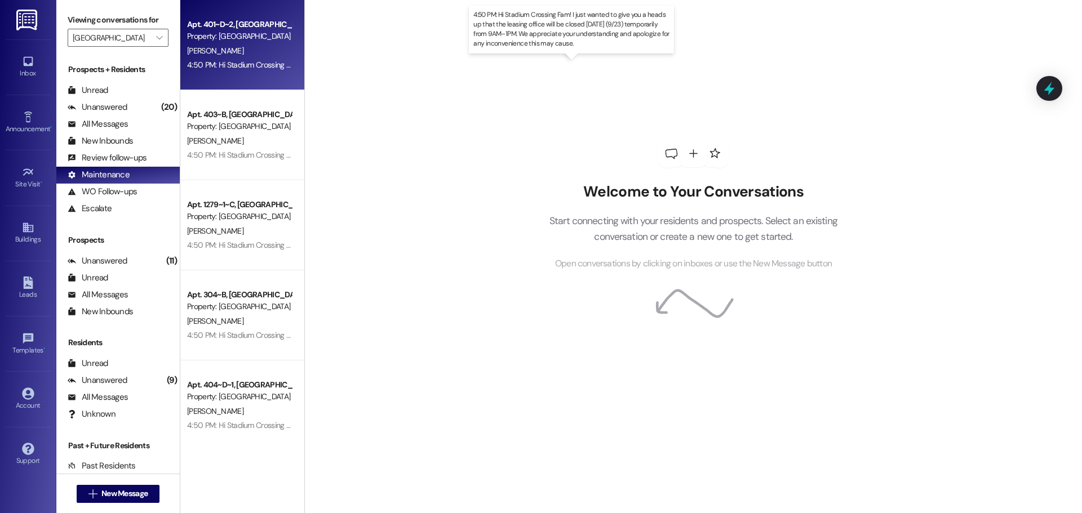
click at [195, 67] on div "4:50 PM: Hi Stadium Crossing Fam! I just wanted to give you a heads up that the…" at bounding box center [576, 65] width 779 height 10
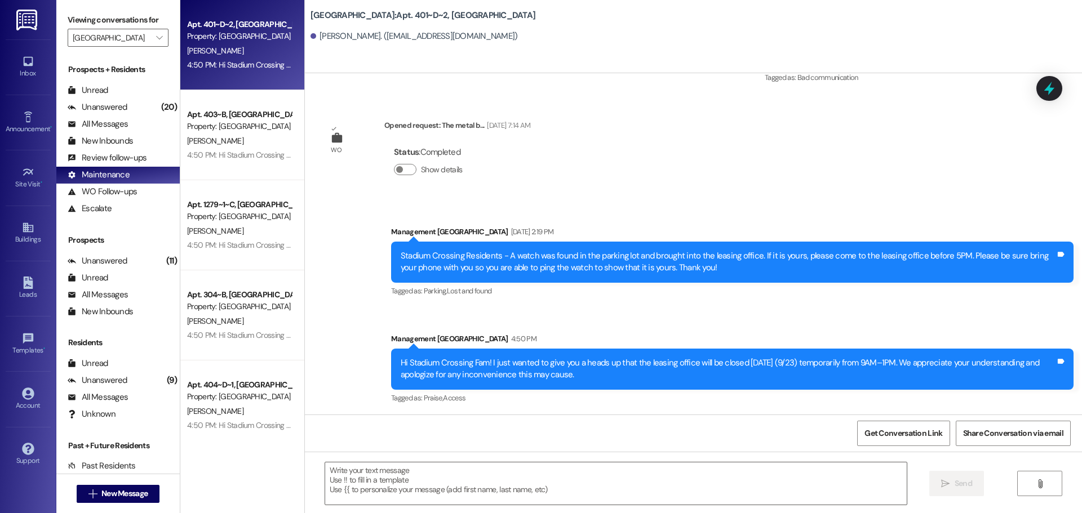
scroll to position [1194, 0]
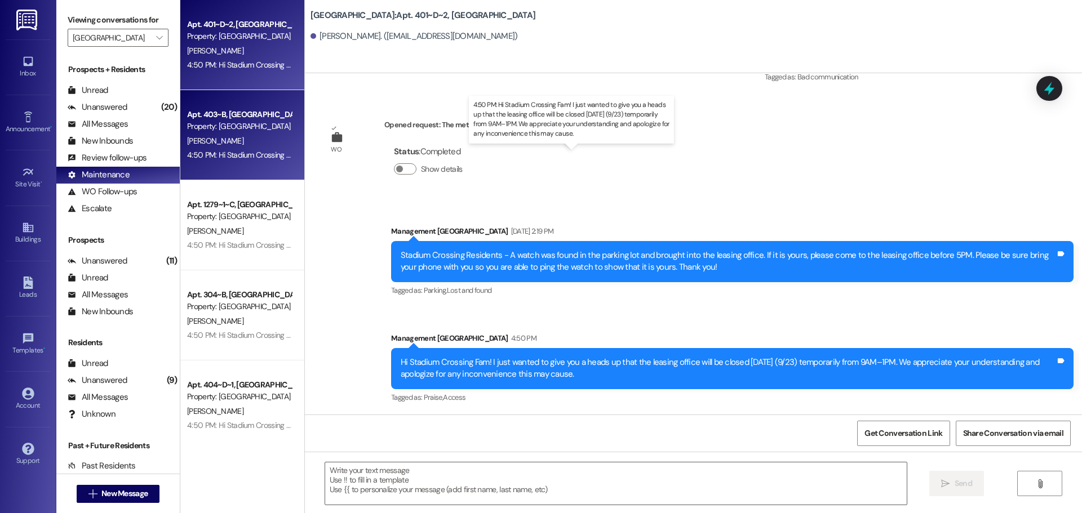
click at [263, 151] on div "4:50 PM: Hi Stadium Crossing Fam! I just wanted to give you a heads up that the…" at bounding box center [576, 155] width 779 height 10
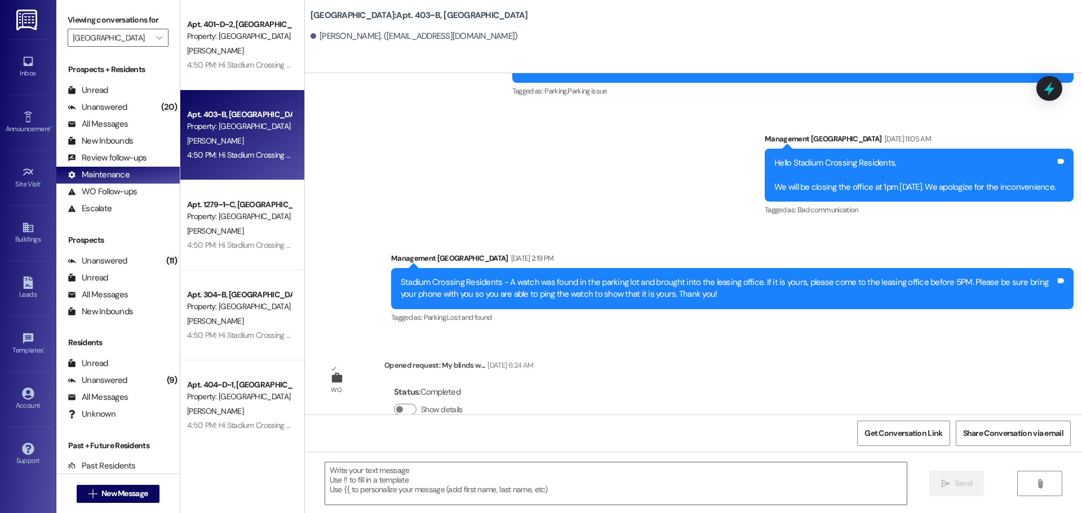
scroll to position [2789, 0]
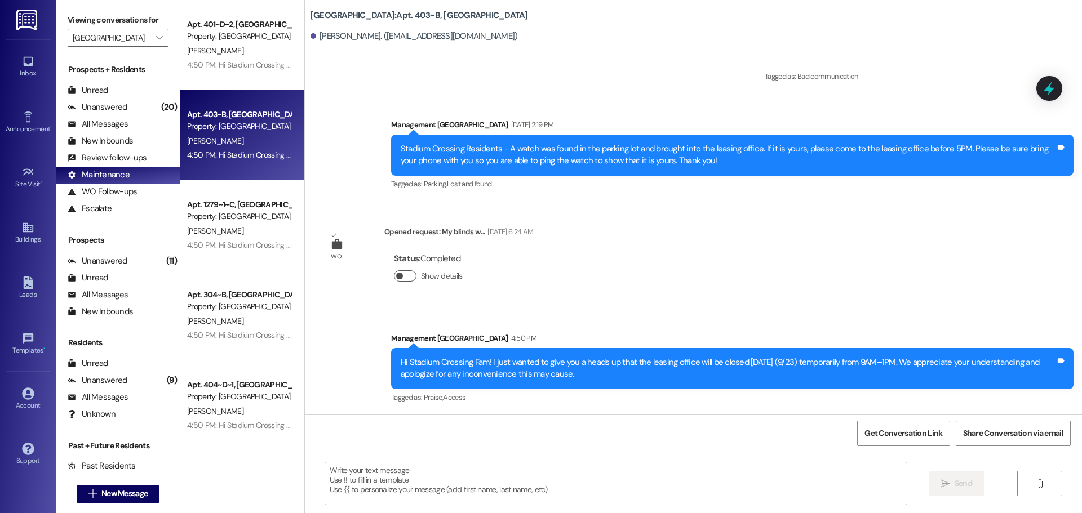
click at [397, 275] on button "Show details" at bounding box center [405, 275] width 23 height 11
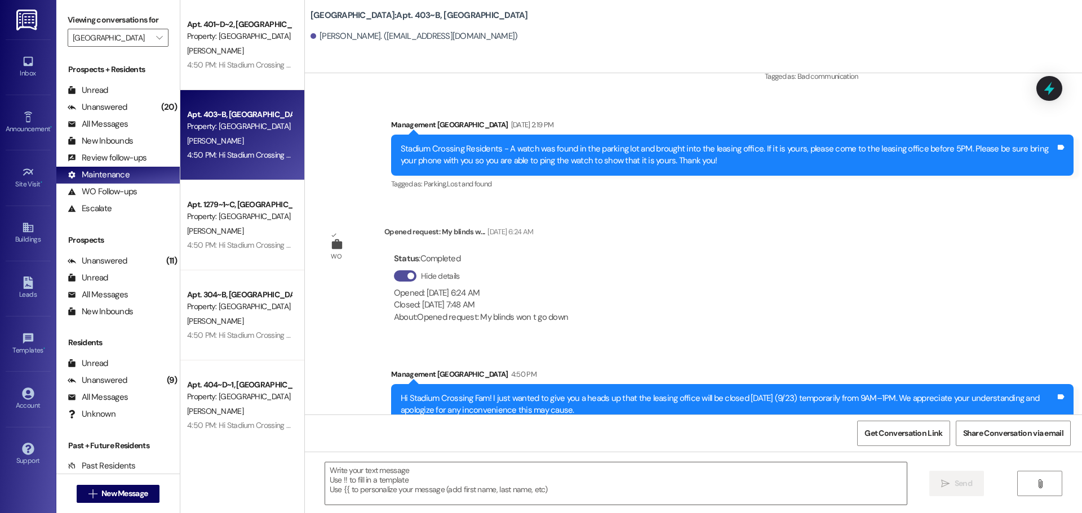
click at [394, 279] on button "Hide details" at bounding box center [405, 275] width 23 height 11
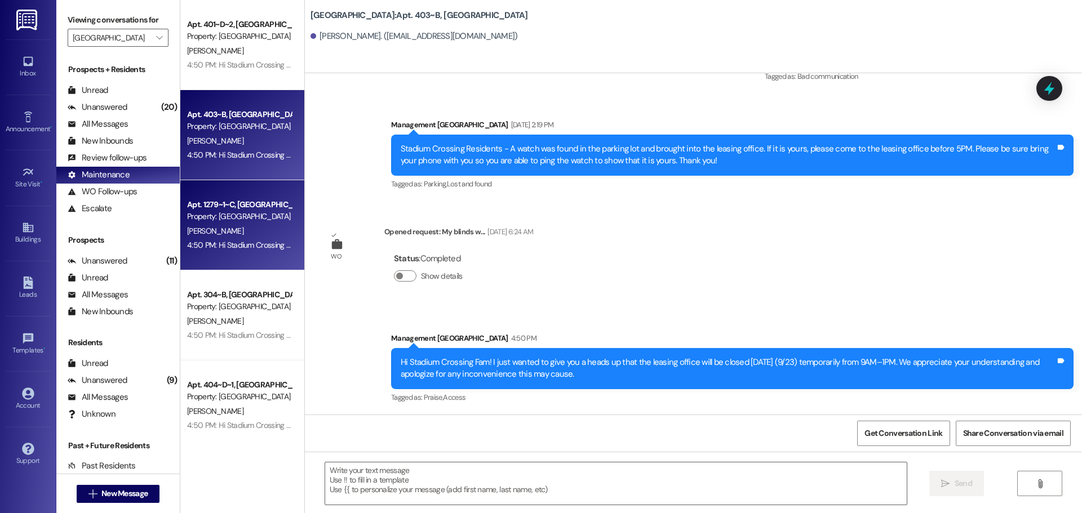
click at [240, 238] on div "4:50 PM: Hi Stadium Crossing Fam! I just wanted to give you a heads up that the…" at bounding box center [239, 245] width 106 height 14
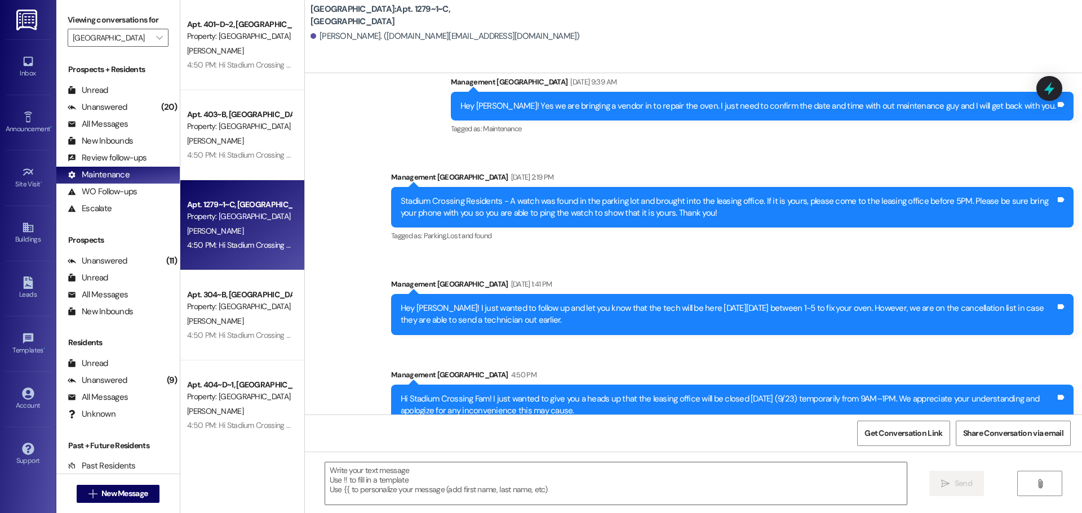
scroll to position [5839, 0]
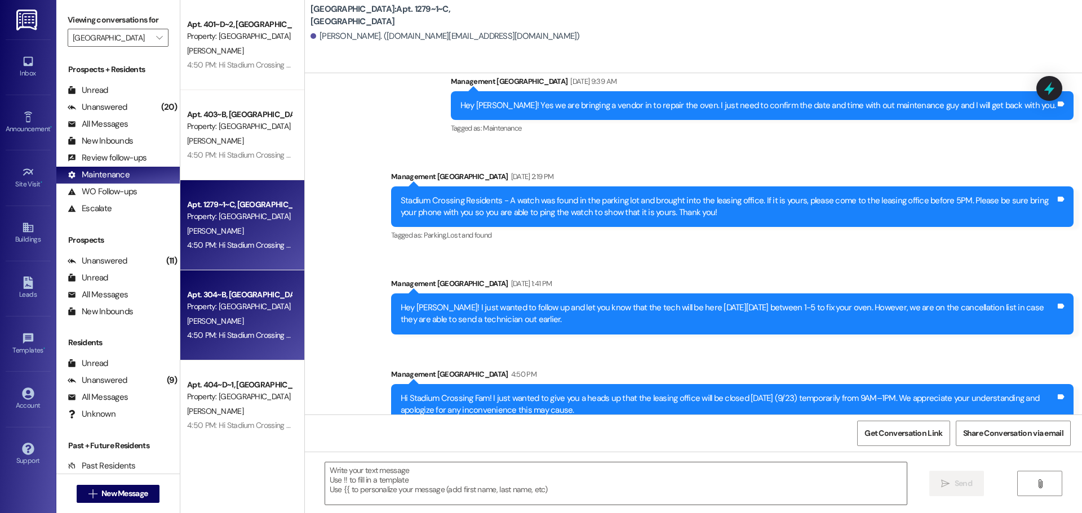
click at [234, 320] on div "[PERSON_NAME]" at bounding box center [239, 321] width 106 height 14
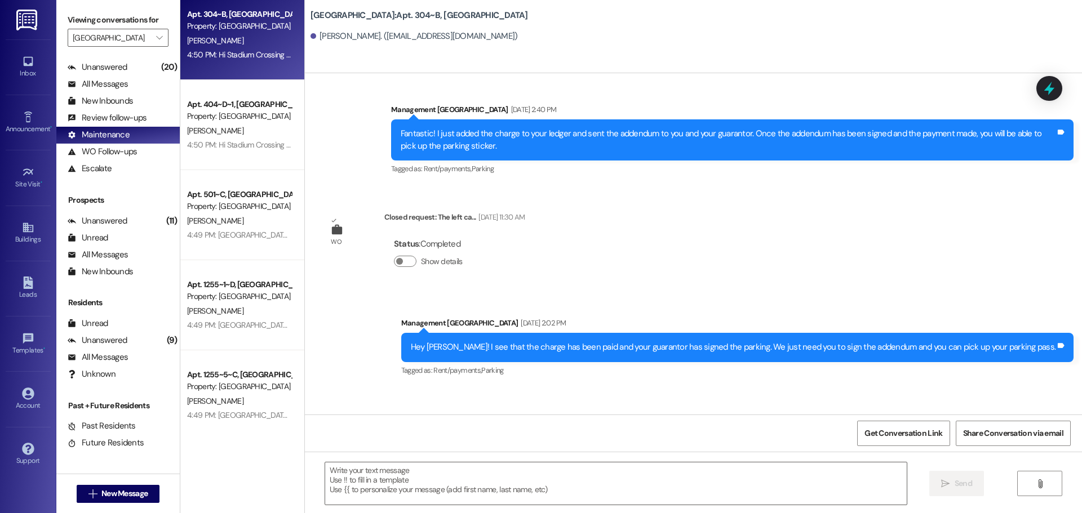
scroll to position [394, 0]
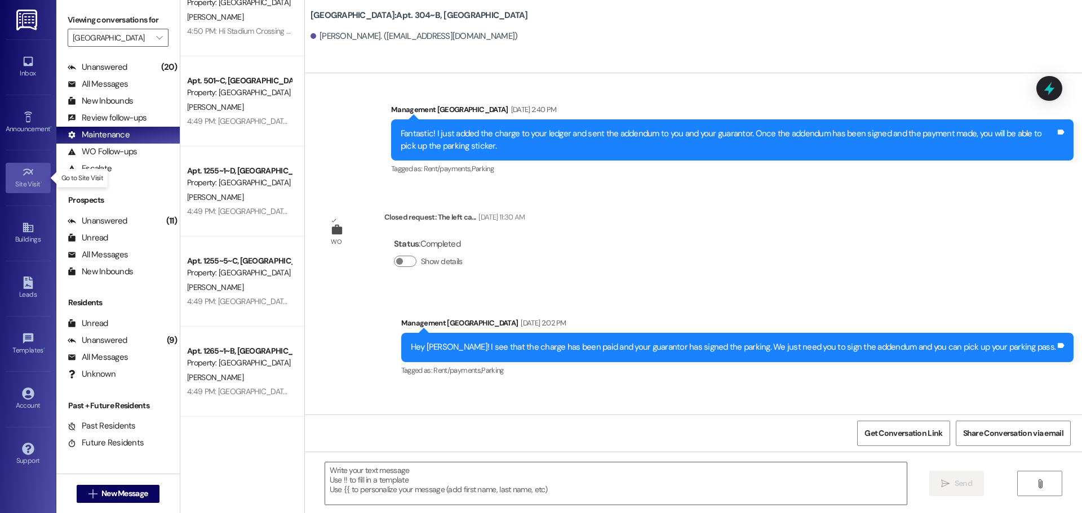
click at [23, 184] on div "Site Visit •" at bounding box center [28, 184] width 56 height 11
